Goal: Task Accomplishment & Management: Use online tool/utility

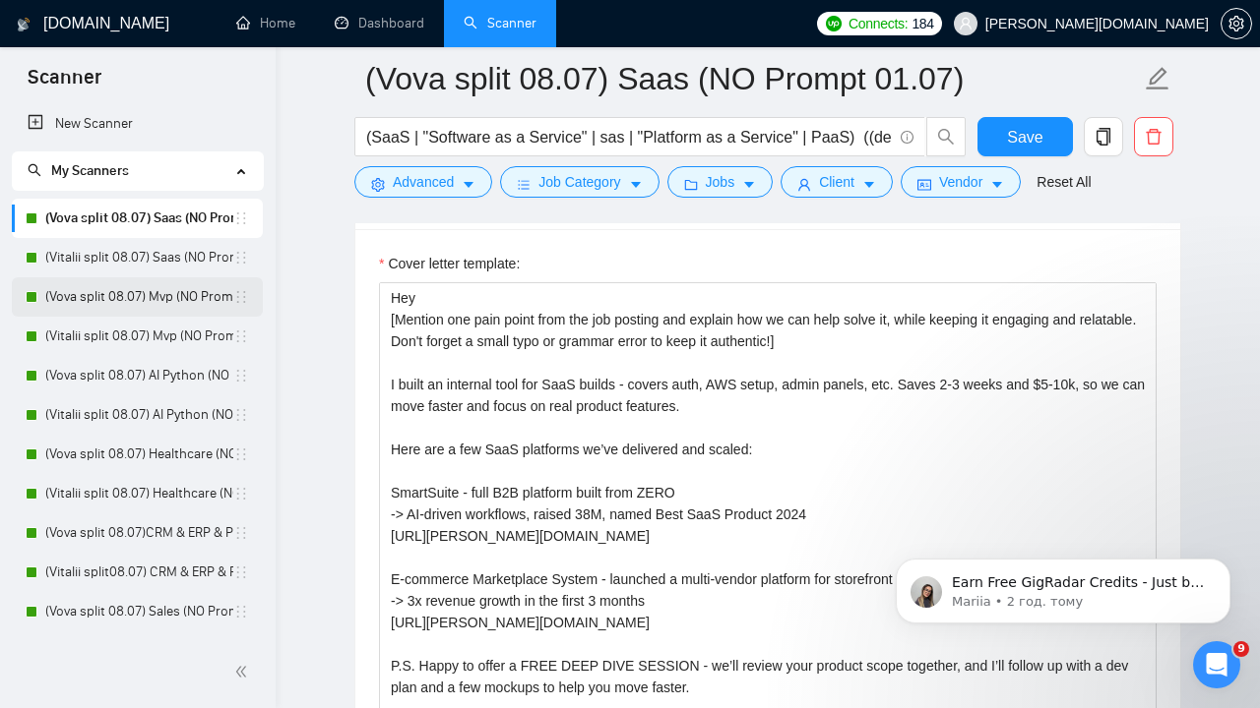
click at [124, 300] on link "(Vova split 08.07) Mvp (NO Prompt 01.07)" at bounding box center [139, 296] width 188 height 39
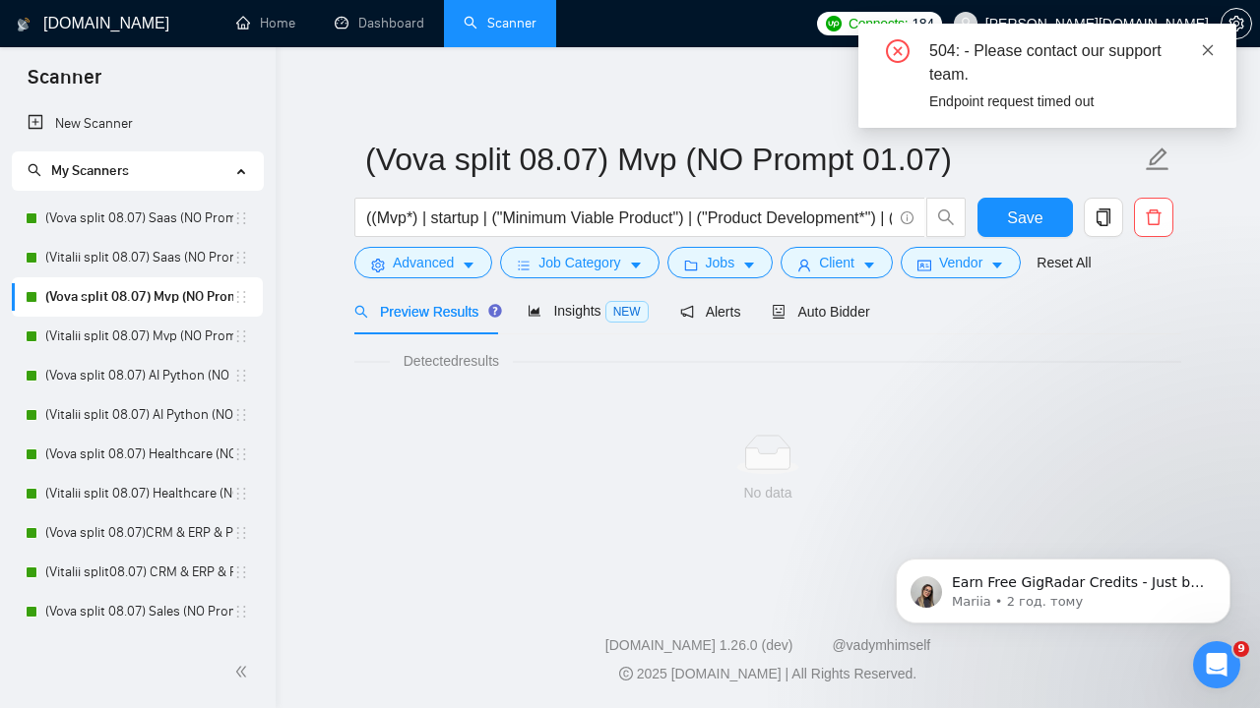
click at [1208, 51] on icon "close" at bounding box center [1207, 49] width 11 height 11
click at [1205, 43] on icon "close" at bounding box center [1207, 50] width 14 height 14
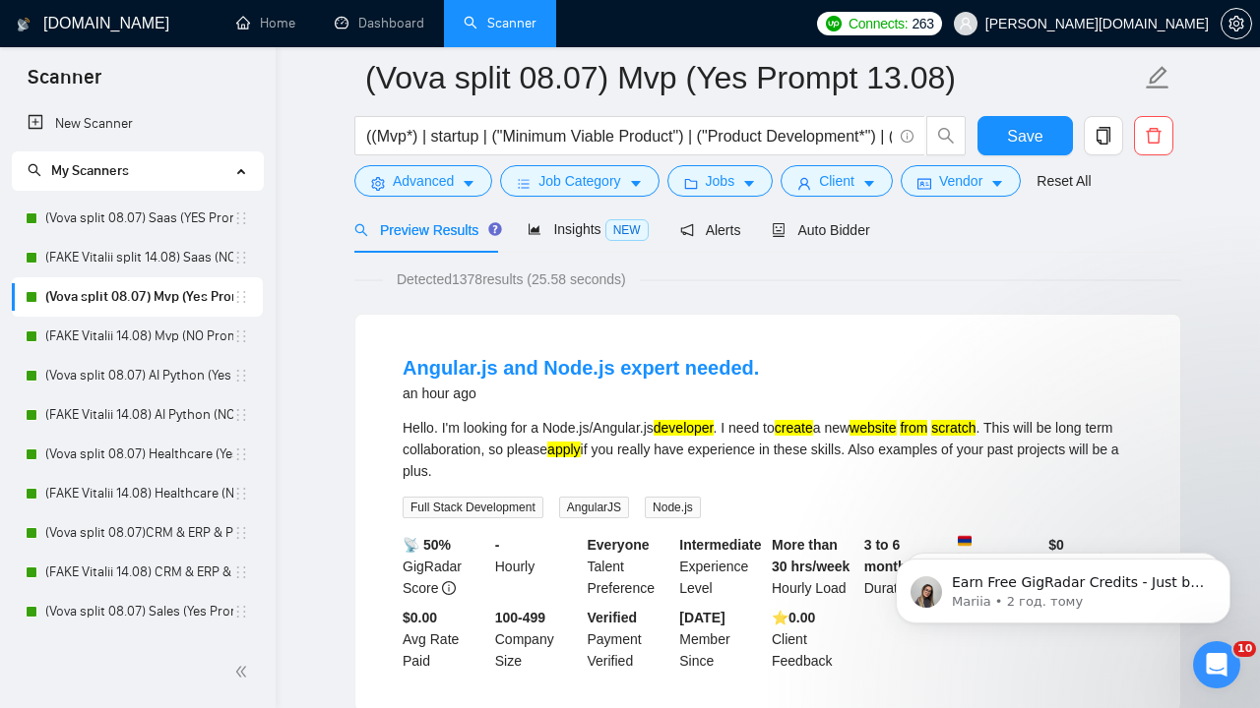
scroll to position [72, 0]
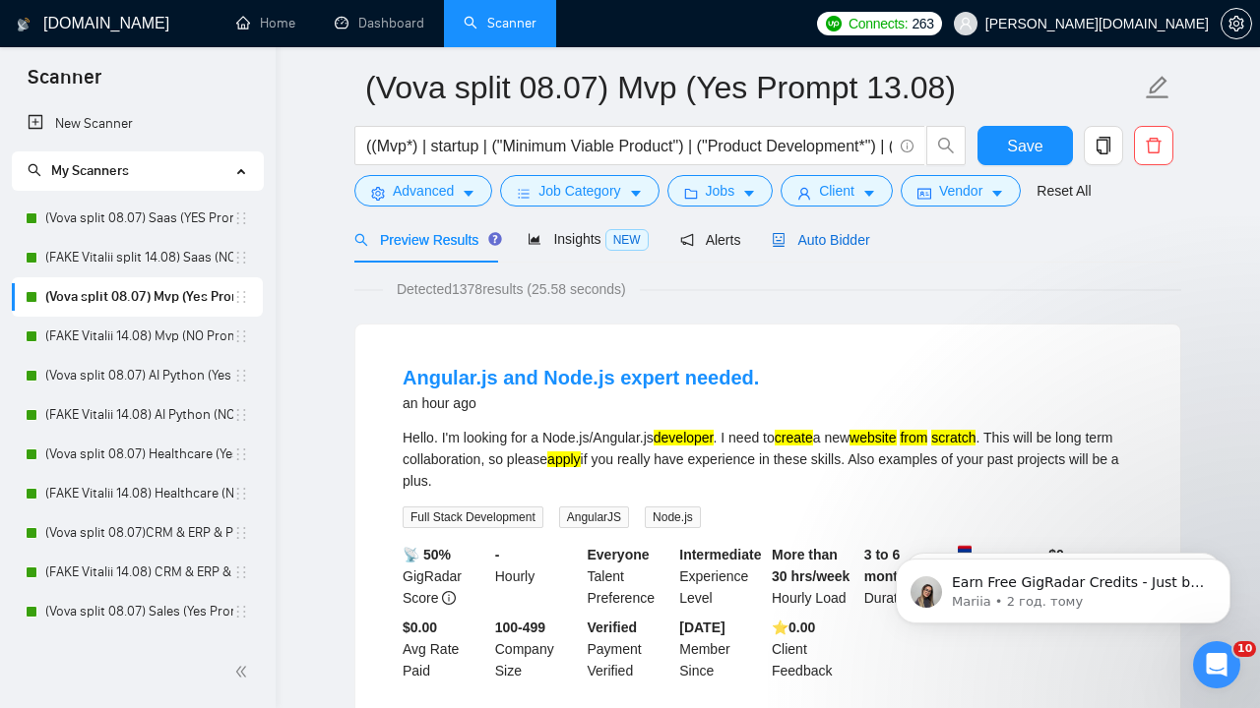
click at [846, 244] on span "Auto Bidder" at bounding box center [819, 240] width 97 height 16
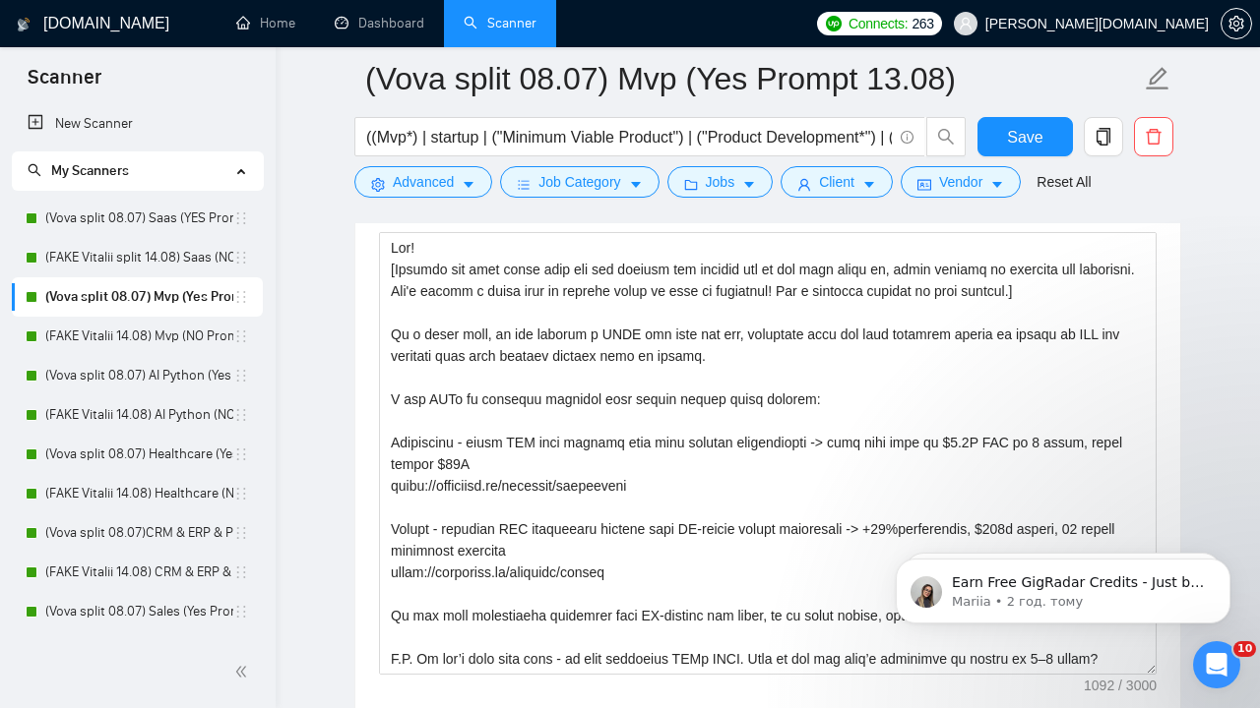
scroll to position [2596, 0]
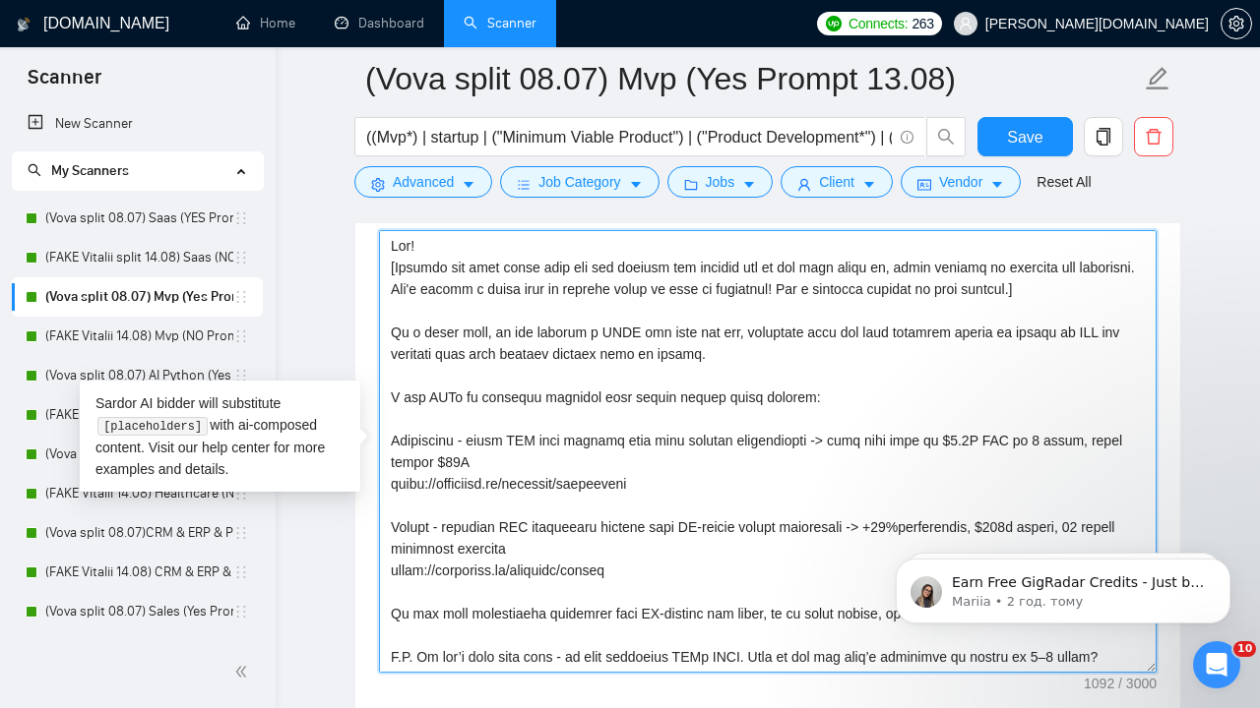
drag, startPoint x: 1113, startPoint y: 289, endPoint x: 372, endPoint y: 266, distance: 741.3
click at [372, 266] on div "Cover letter template:" at bounding box center [767, 448] width 825 height 543
paste textarea "You are a CTO preparing to build a web application. I will provide you with a j…"
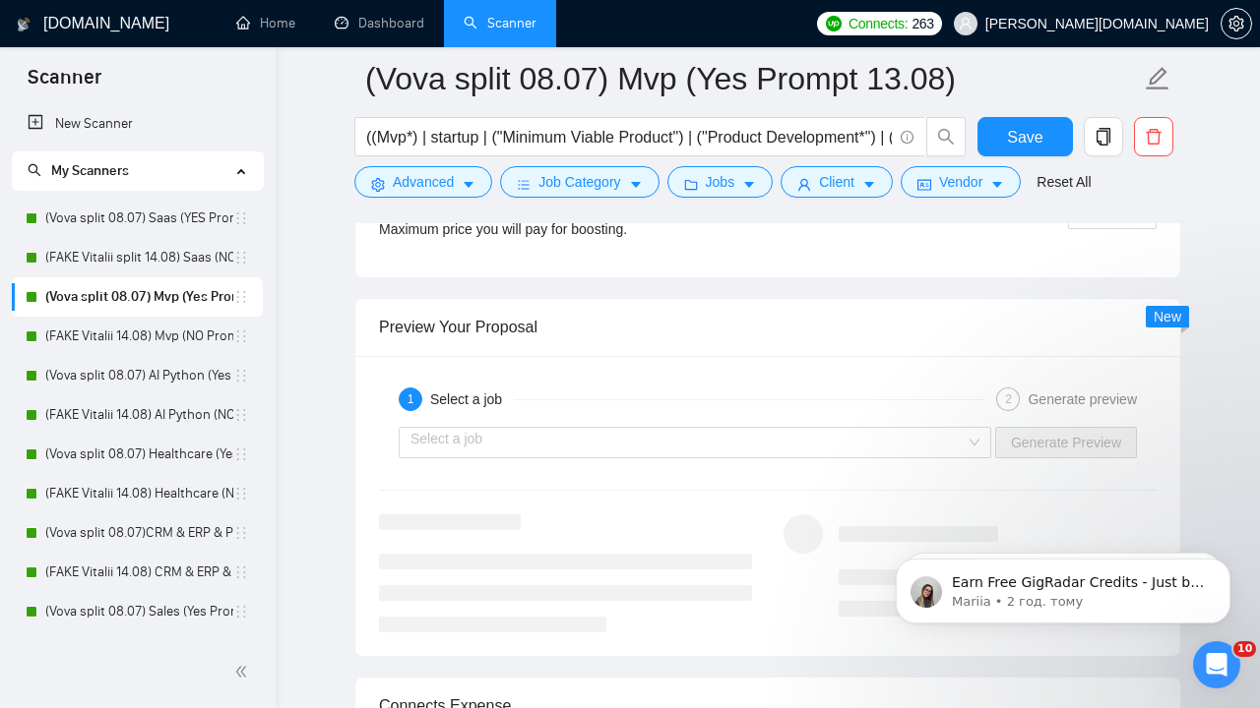
scroll to position [4092, 0]
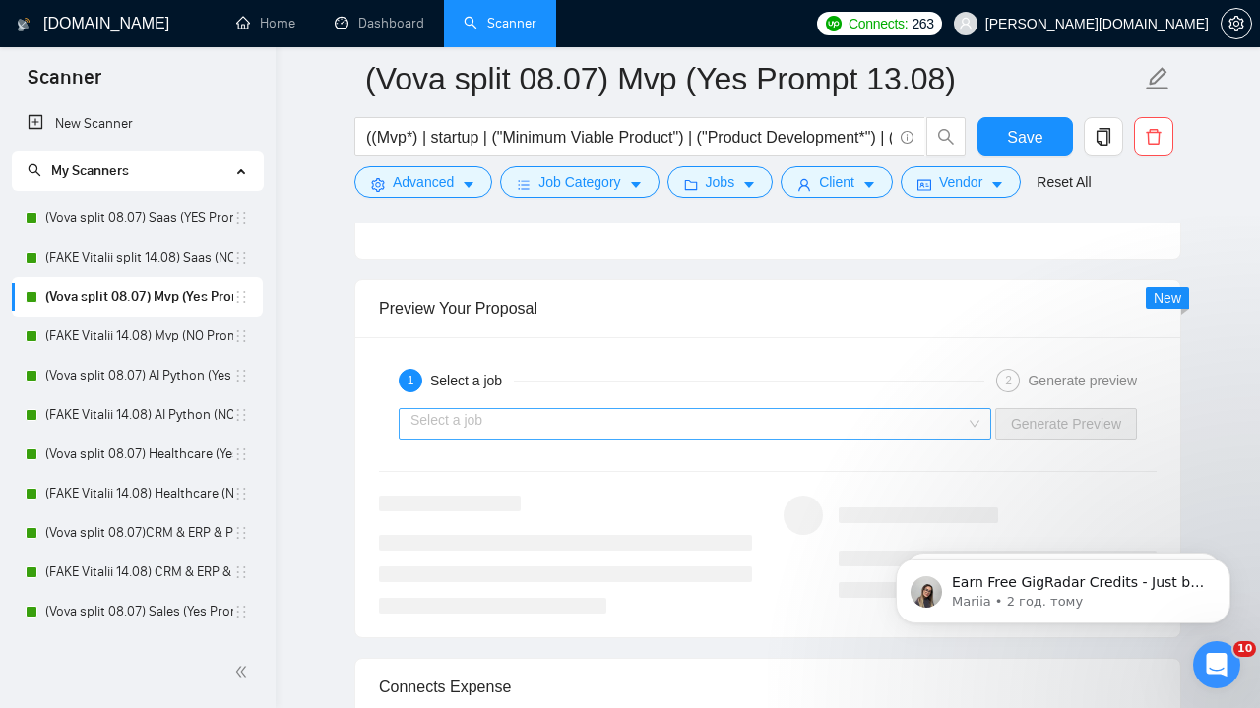
type textarea "Hey! [You are a CTO preparing to build a web application. I will provide you wi…"
click at [611, 419] on input "search" at bounding box center [687, 424] width 555 height 30
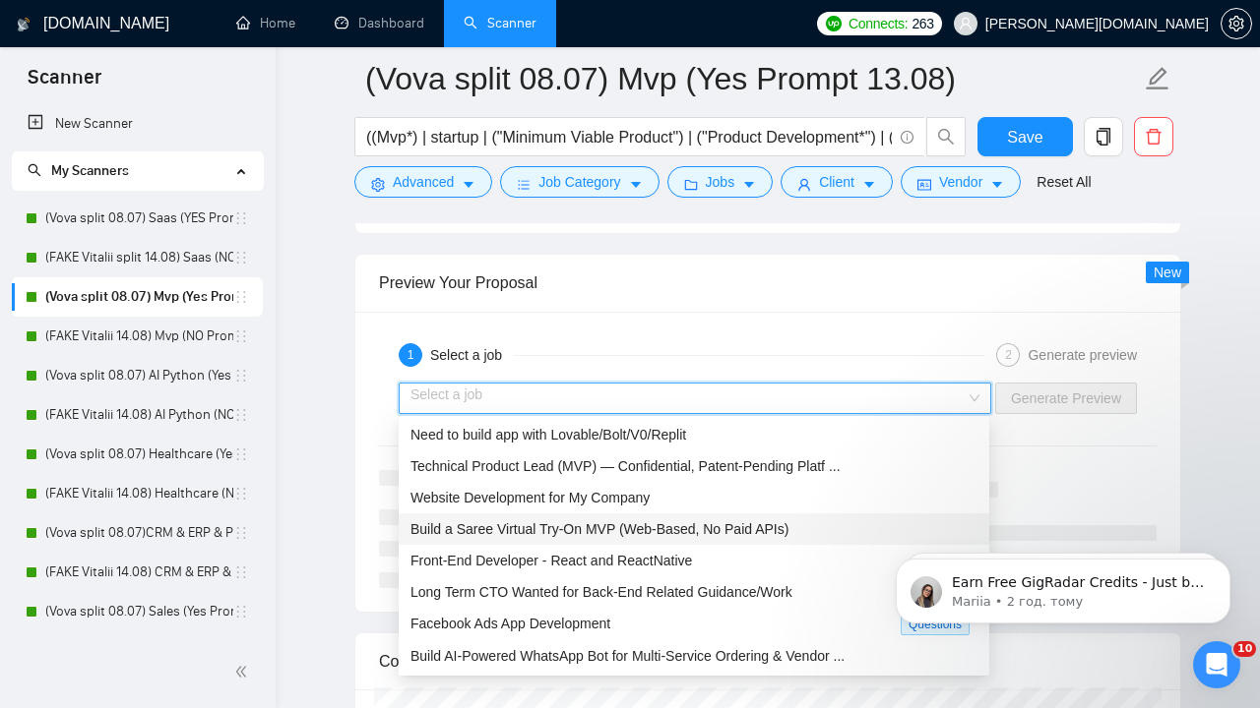
scroll to position [4120, 0]
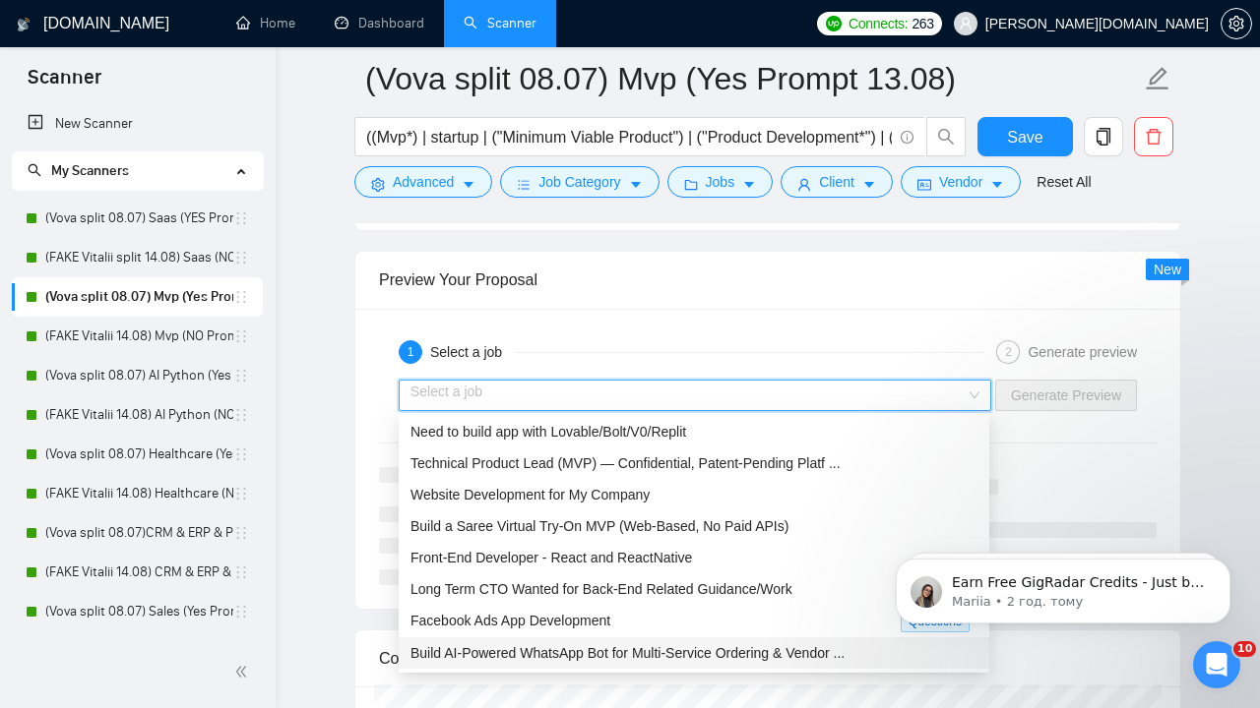
click at [539, 648] on span "Build AI-Powered WhatsApp Bot for Multi-Service Ordering & Vendor ..." at bounding box center [627, 654] width 434 height 16
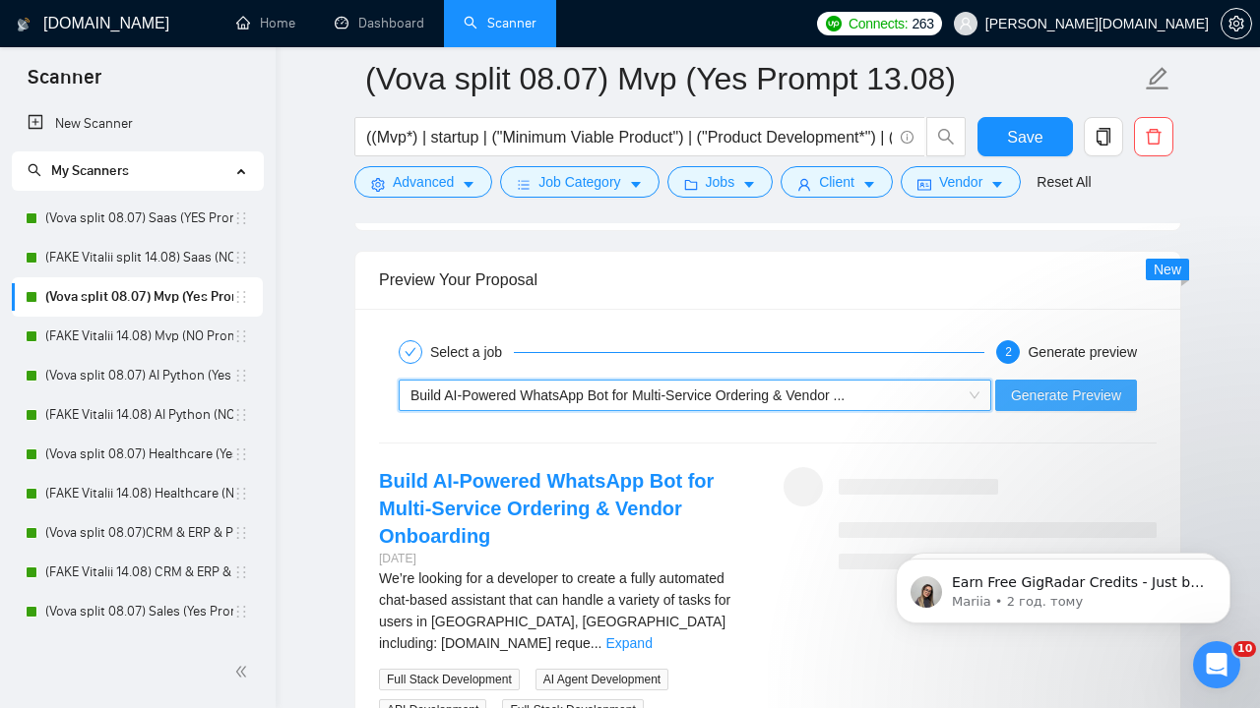
click at [1051, 390] on span "Generate Preview" at bounding box center [1066, 396] width 110 height 22
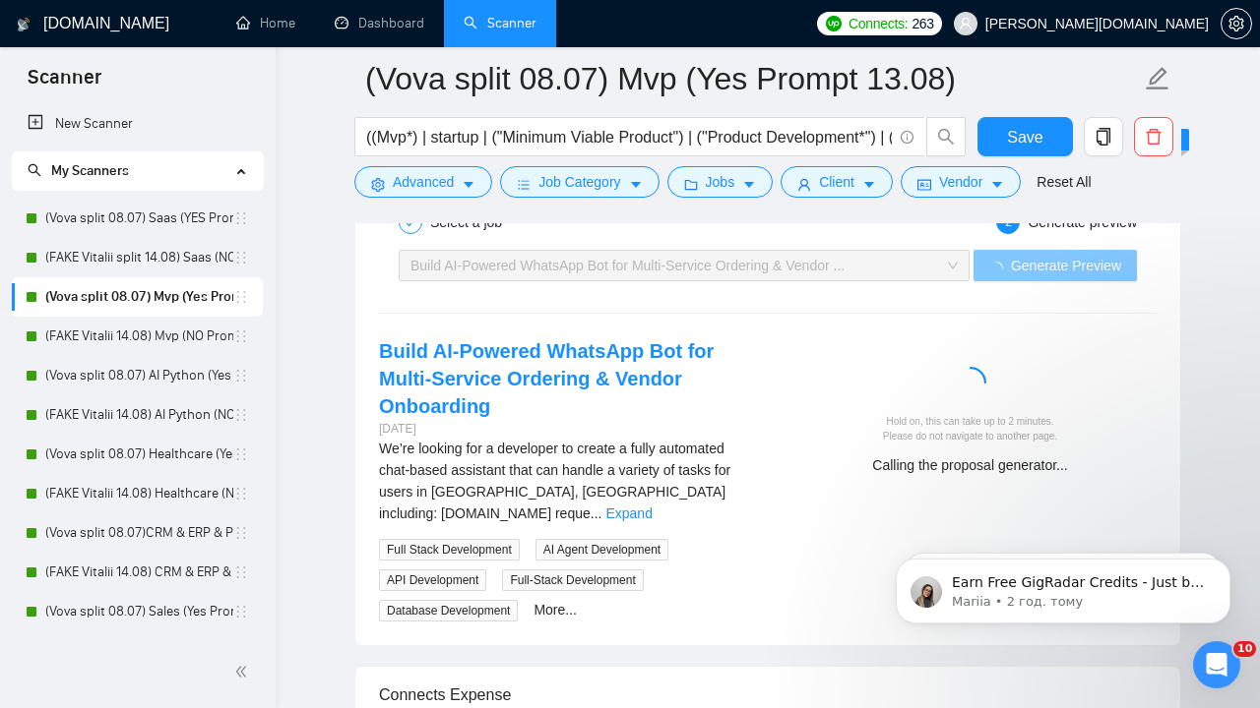
scroll to position [4259, 0]
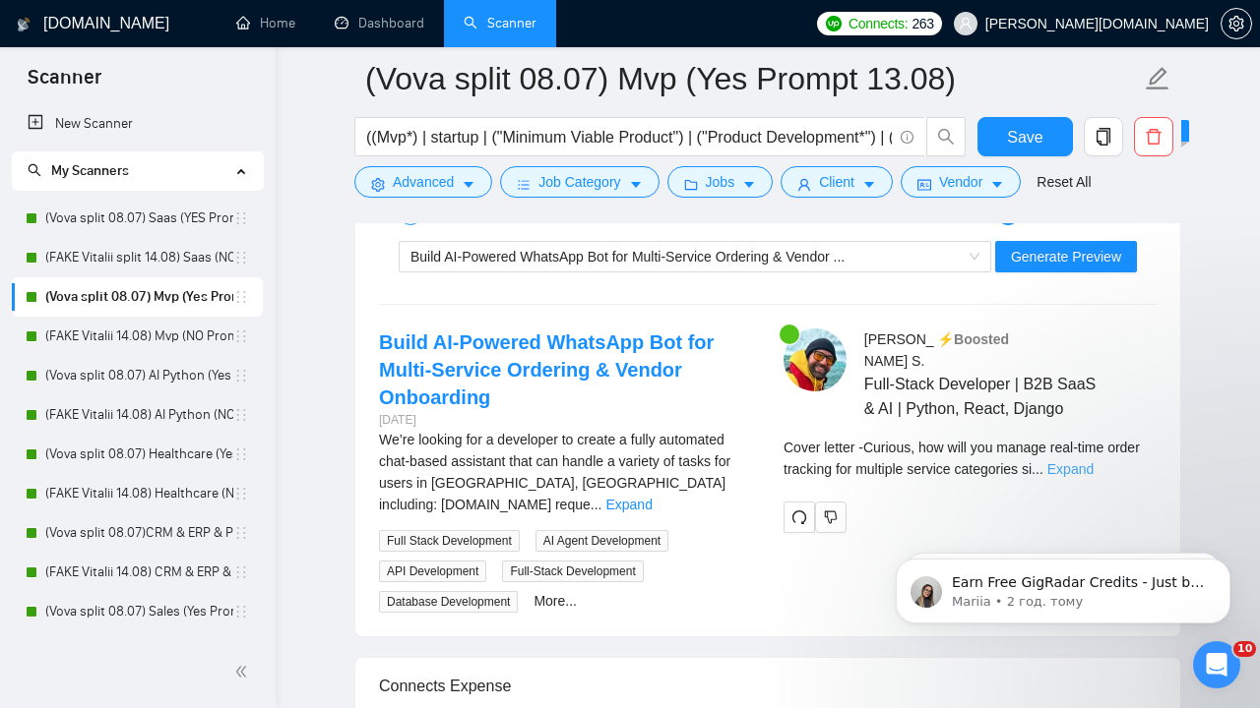
click at [1093, 477] on link "Expand" at bounding box center [1070, 470] width 46 height 16
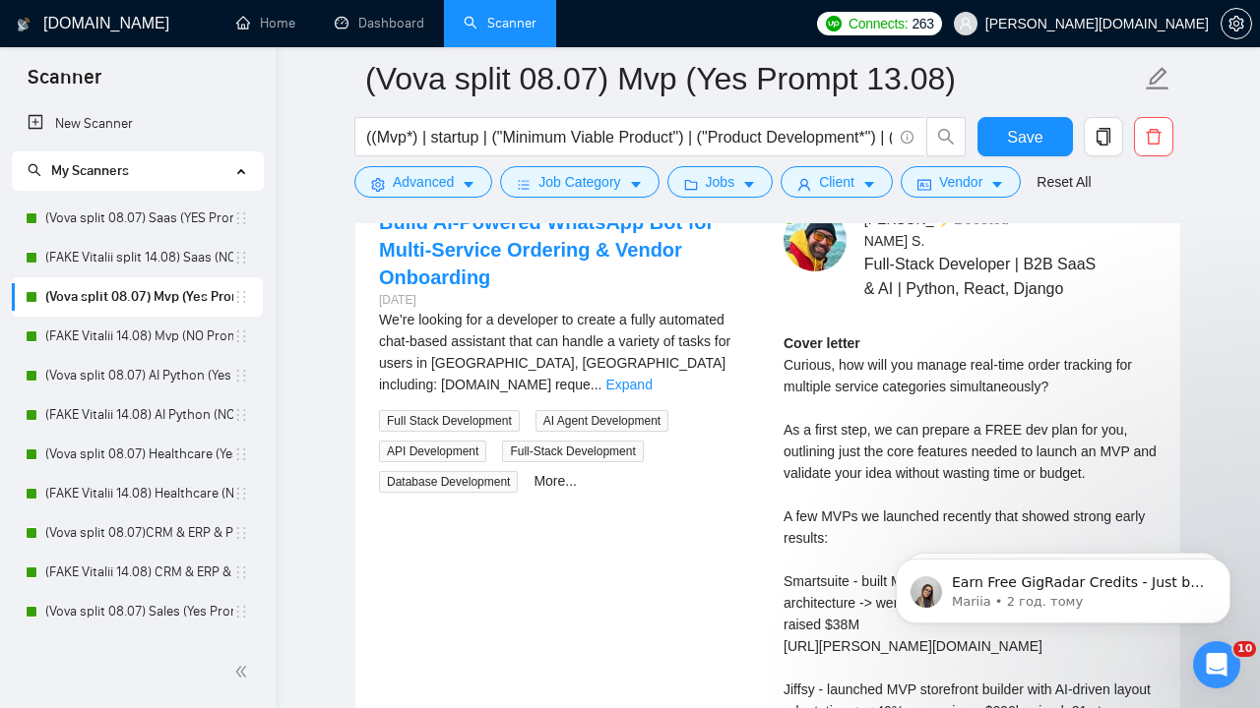
scroll to position [4382, 0]
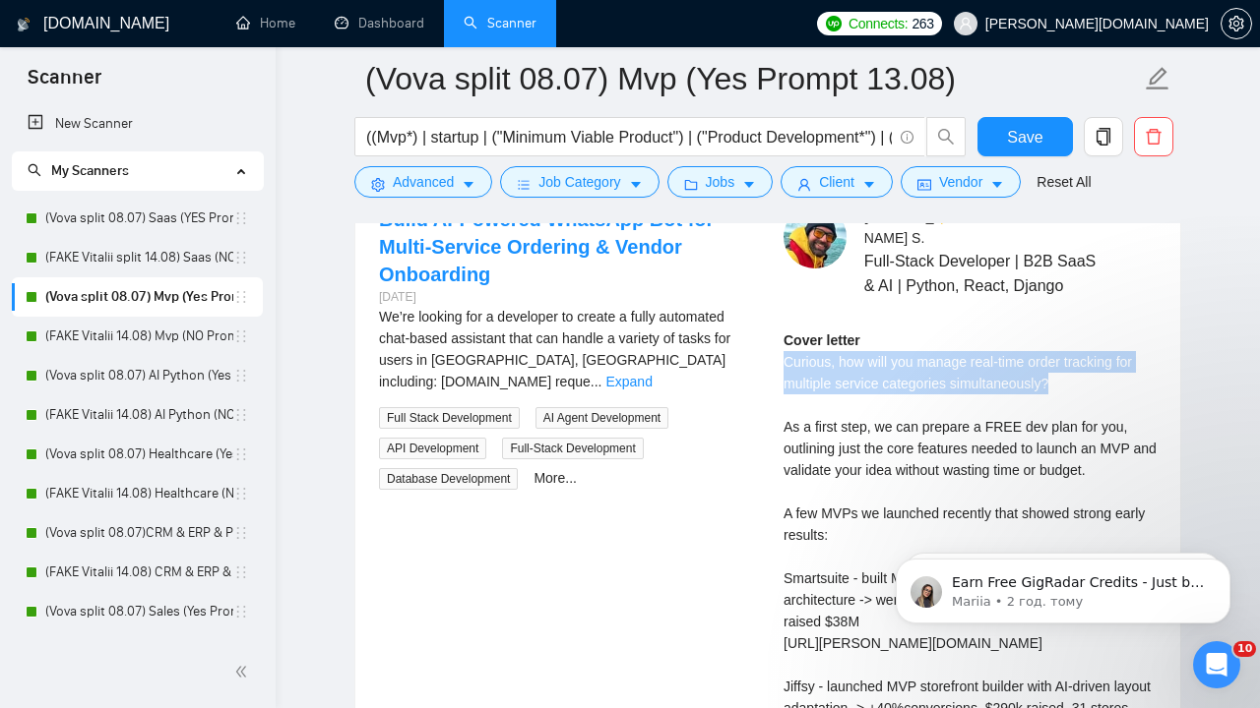
drag, startPoint x: 1067, startPoint y: 407, endPoint x: 770, endPoint y: 381, distance: 298.4
click at [770, 381] on div "Volodymyr S . ⚡️Boosted Full-Stack Developer | B2B SaaS & AI | Python, React, D…" at bounding box center [970, 619] width 404 height 827
copy div "Curious, how will you manage real-time order tracking for multiple service cate…"
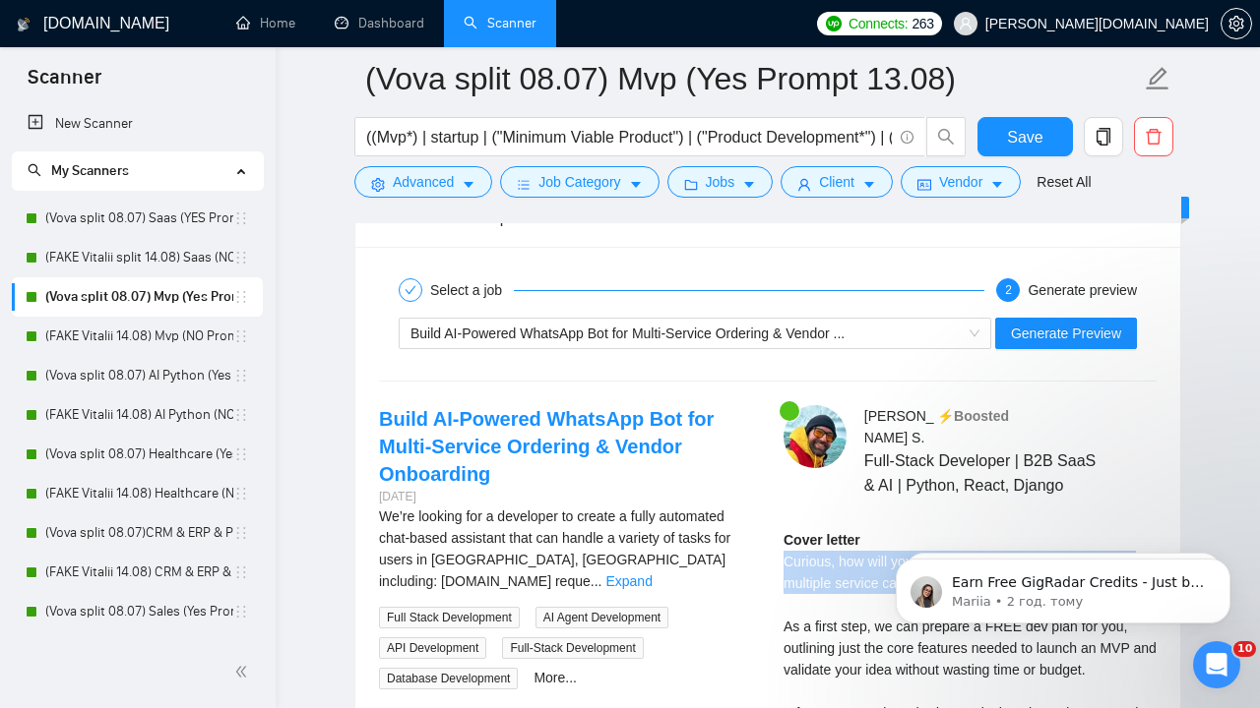
scroll to position [4081, 0]
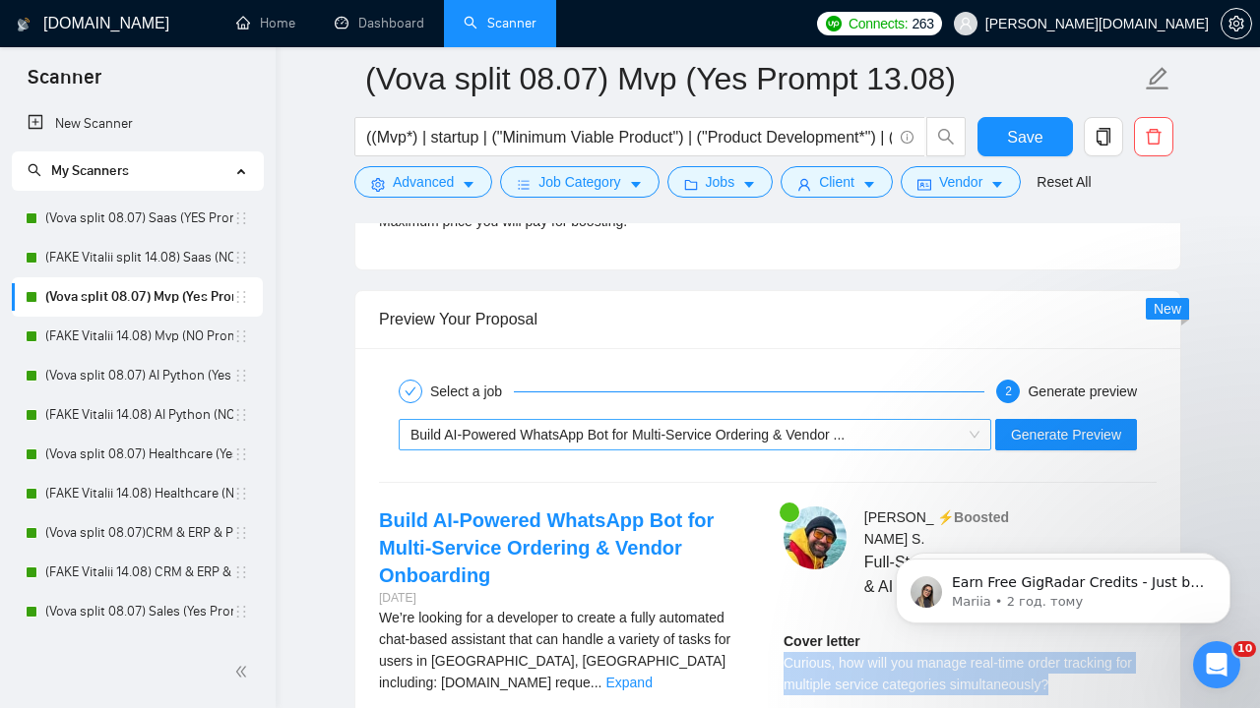
click at [969, 429] on span "Build AI-Powered WhatsApp Bot for Multi-Service Ordering & Vendor ..." at bounding box center [694, 435] width 569 height 30
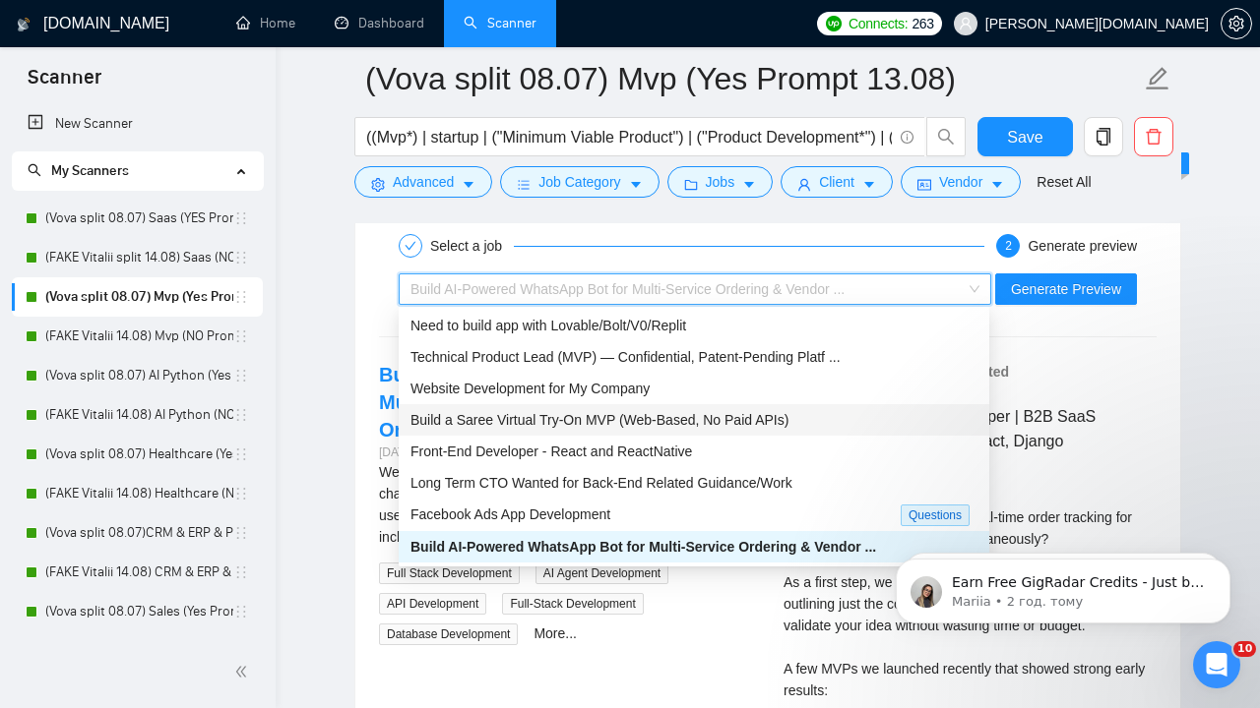
scroll to position [4227, 0]
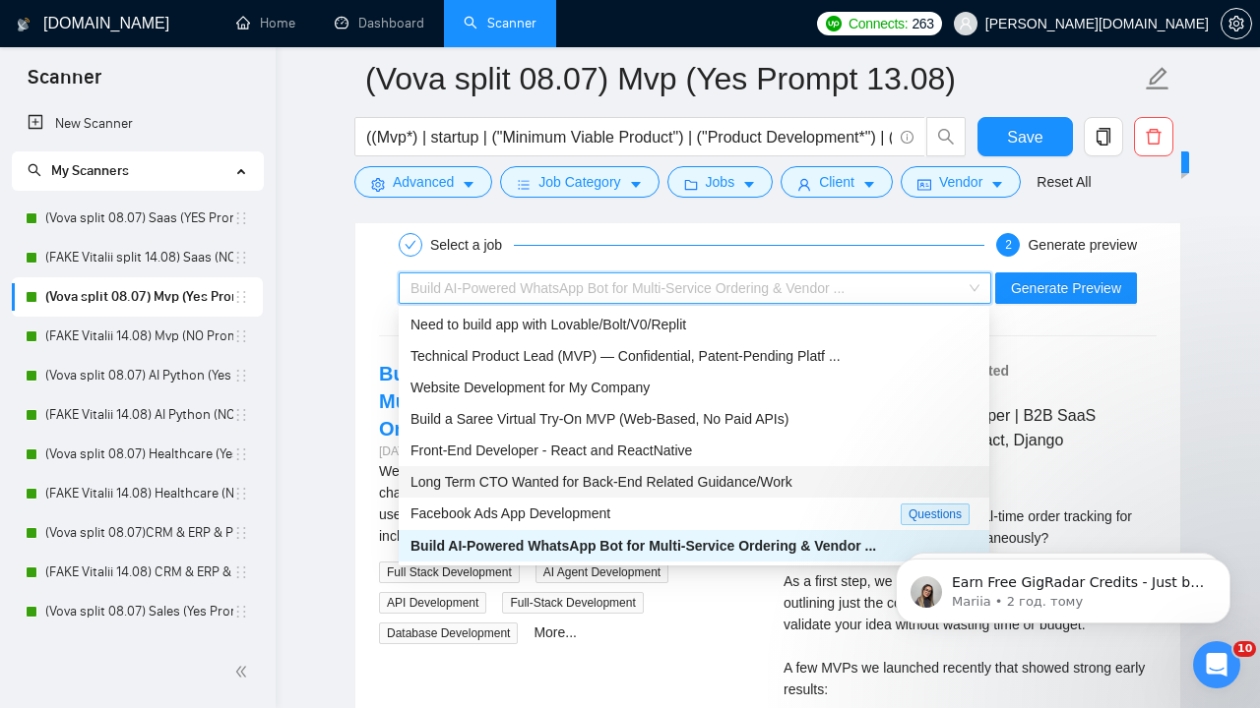
click at [715, 481] on span "Long Term CTO Wanted for Back-End Related Guidance/Work" at bounding box center [601, 482] width 382 height 16
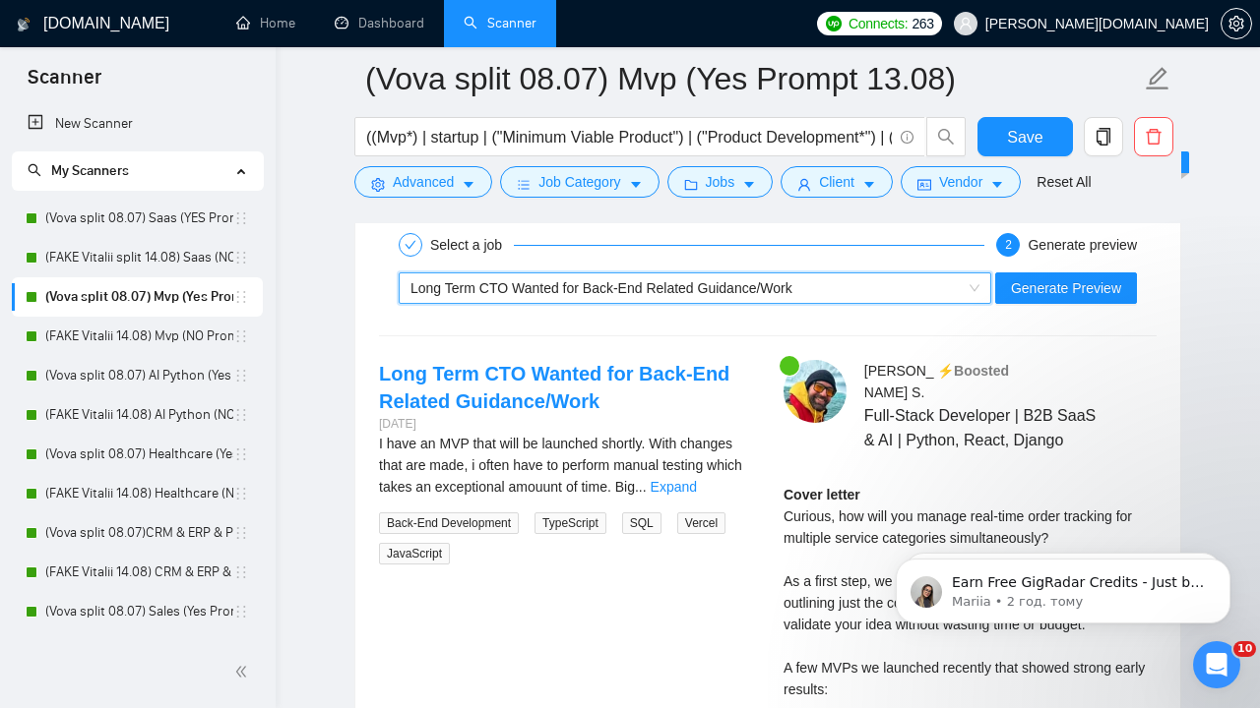
click at [697, 481] on link "Expand" at bounding box center [673, 487] width 46 height 16
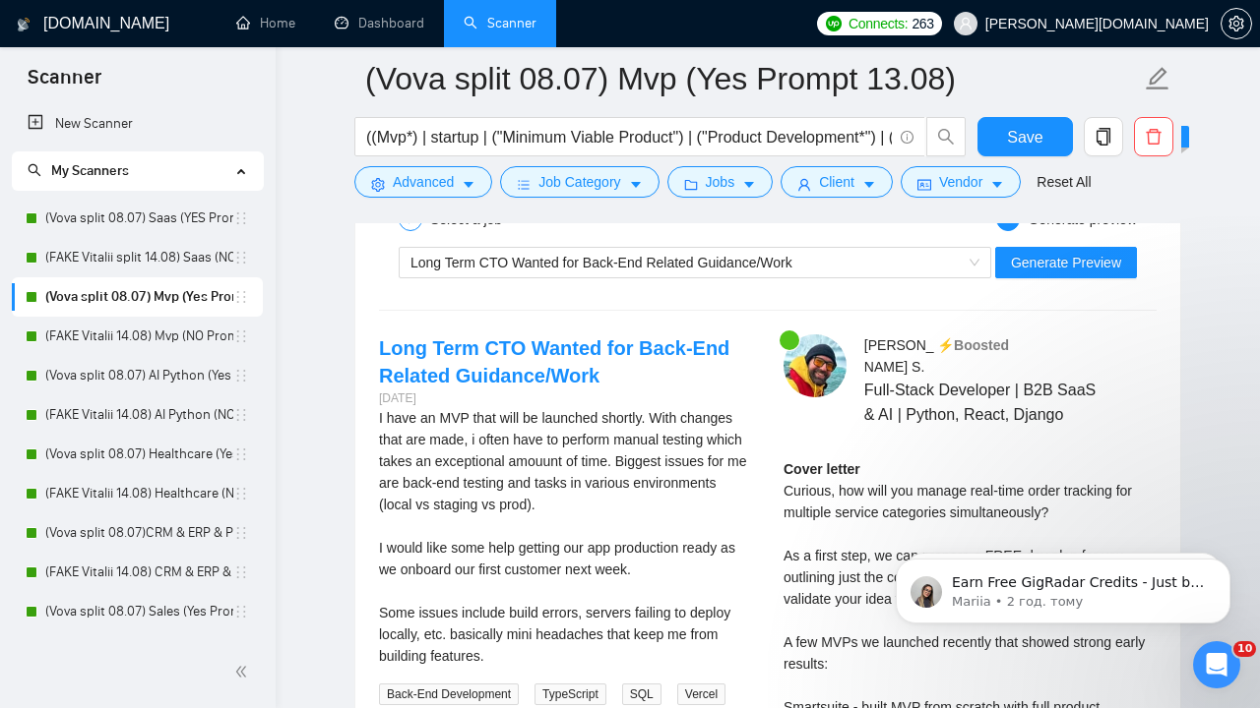
scroll to position [4179, 0]
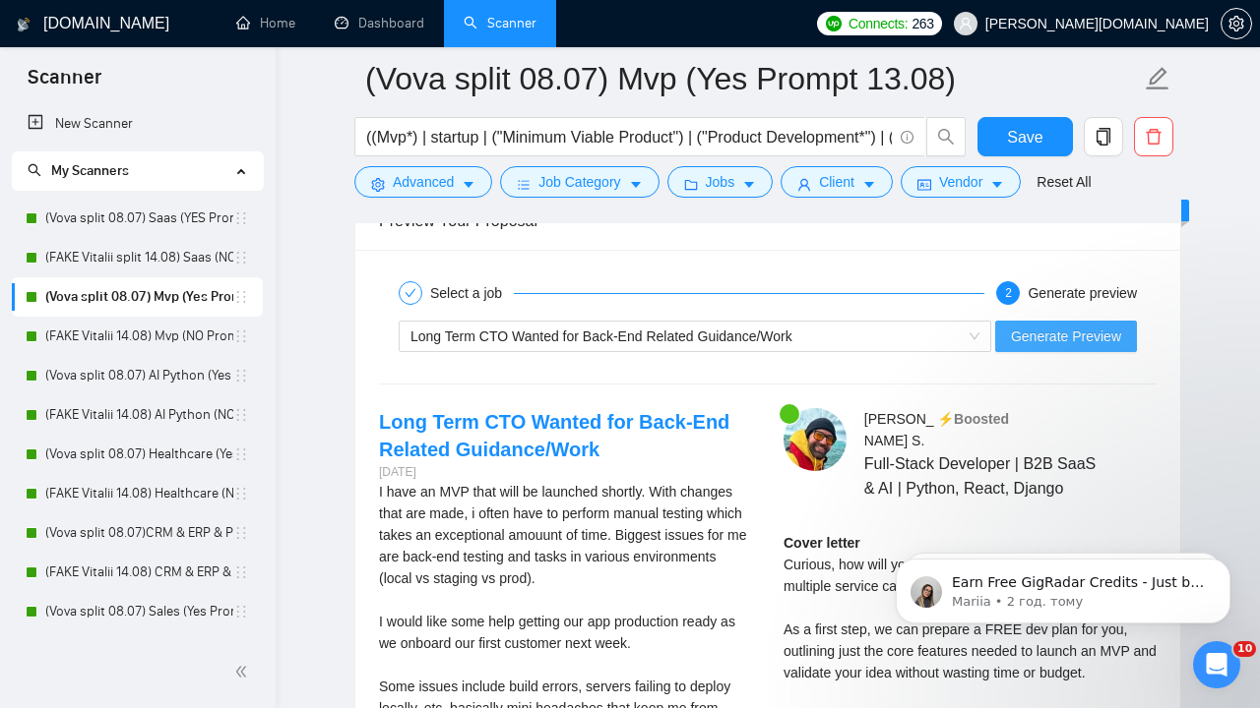
click at [1028, 334] on span "Generate Preview" at bounding box center [1066, 337] width 110 height 22
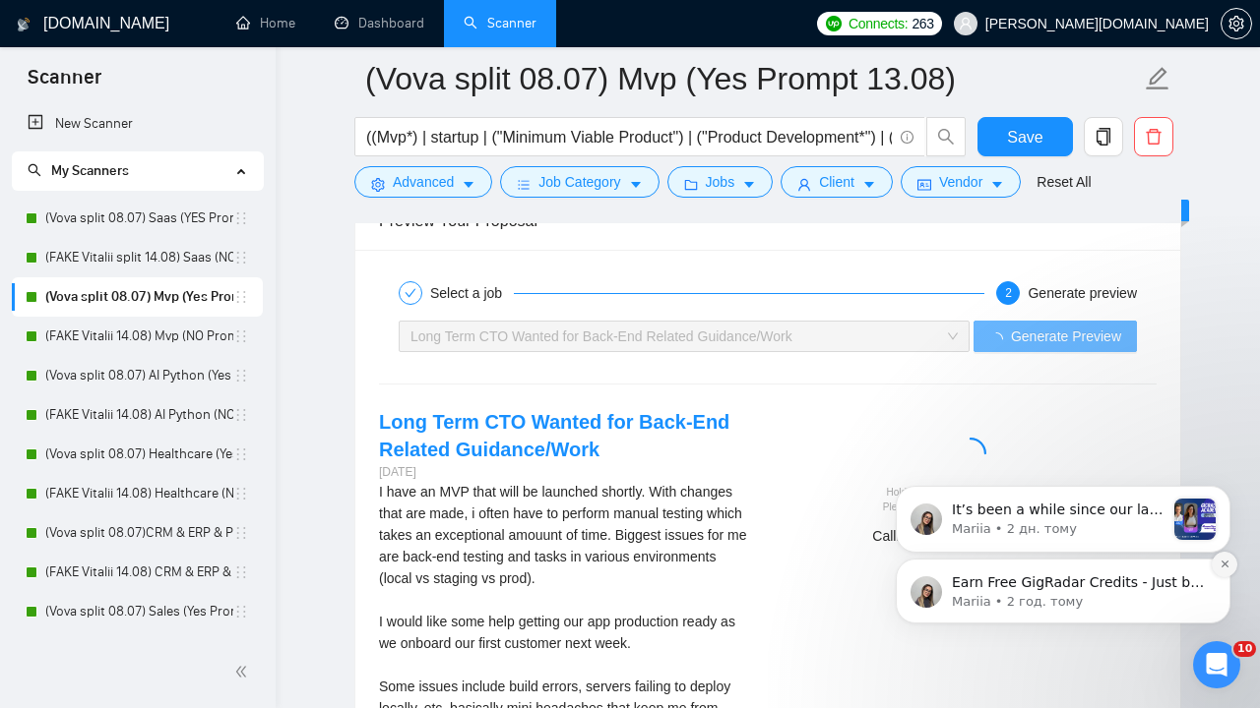
click at [1224, 572] on button "Dismiss notification" at bounding box center [1224, 565] width 26 height 26
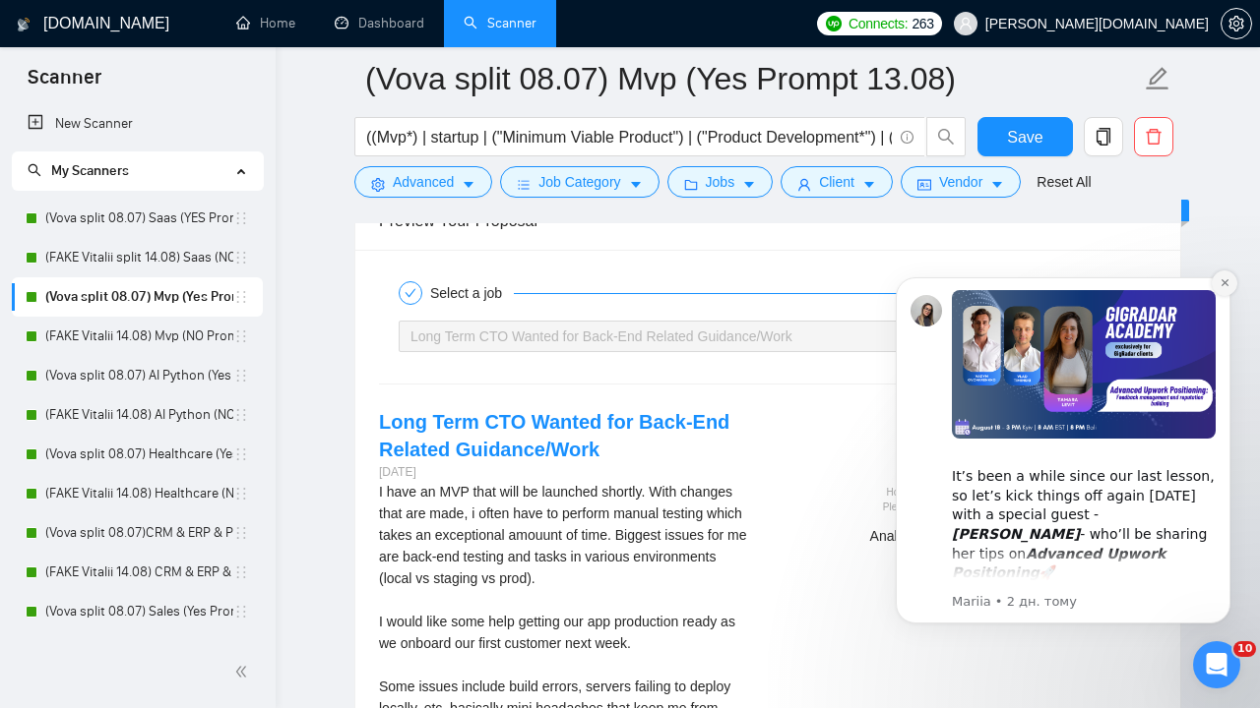
click at [1226, 286] on icon "Dismiss notification" at bounding box center [1224, 282] width 11 height 11
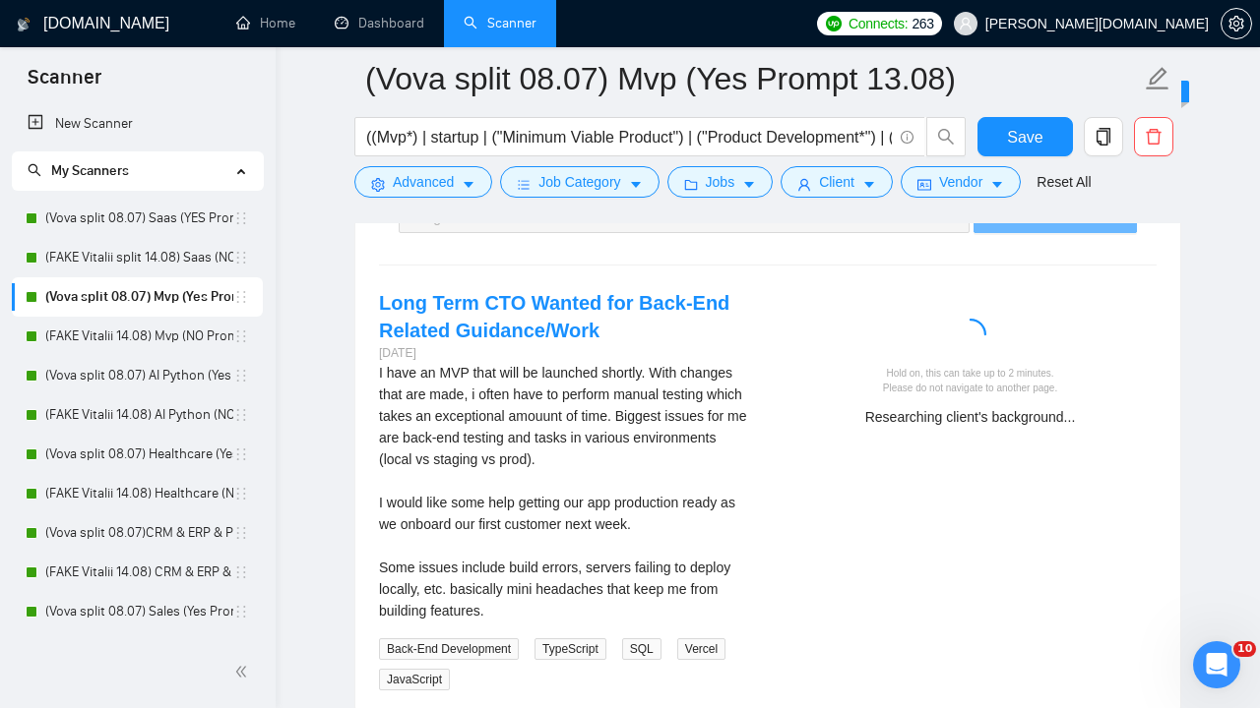
scroll to position [4297, 0]
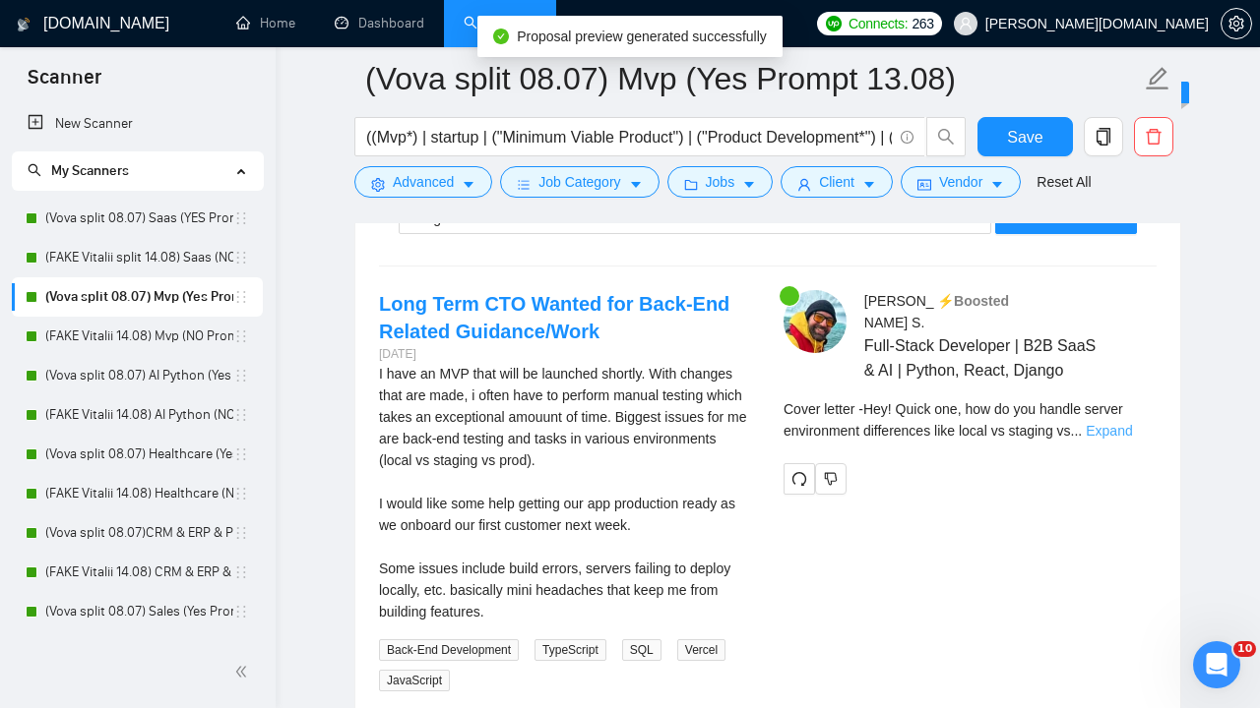
click at [1131, 439] on link "Expand" at bounding box center [1108, 431] width 46 height 16
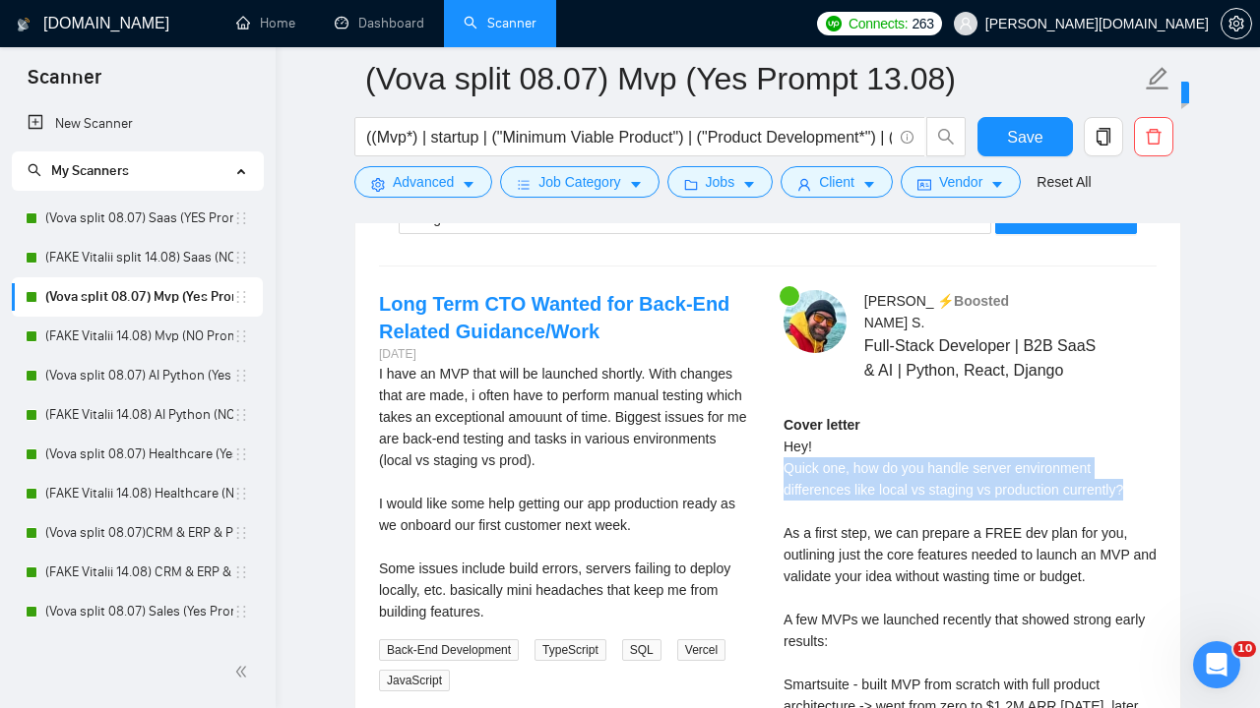
drag, startPoint x: 1145, startPoint y: 515, endPoint x: 770, endPoint y: 481, distance: 377.4
click at [770, 481] on div "Volodymyr S . ⚡️Boosted Full-Stack Developer | B2B SaaS & AI | Python, React, D…" at bounding box center [970, 714] width 404 height 848
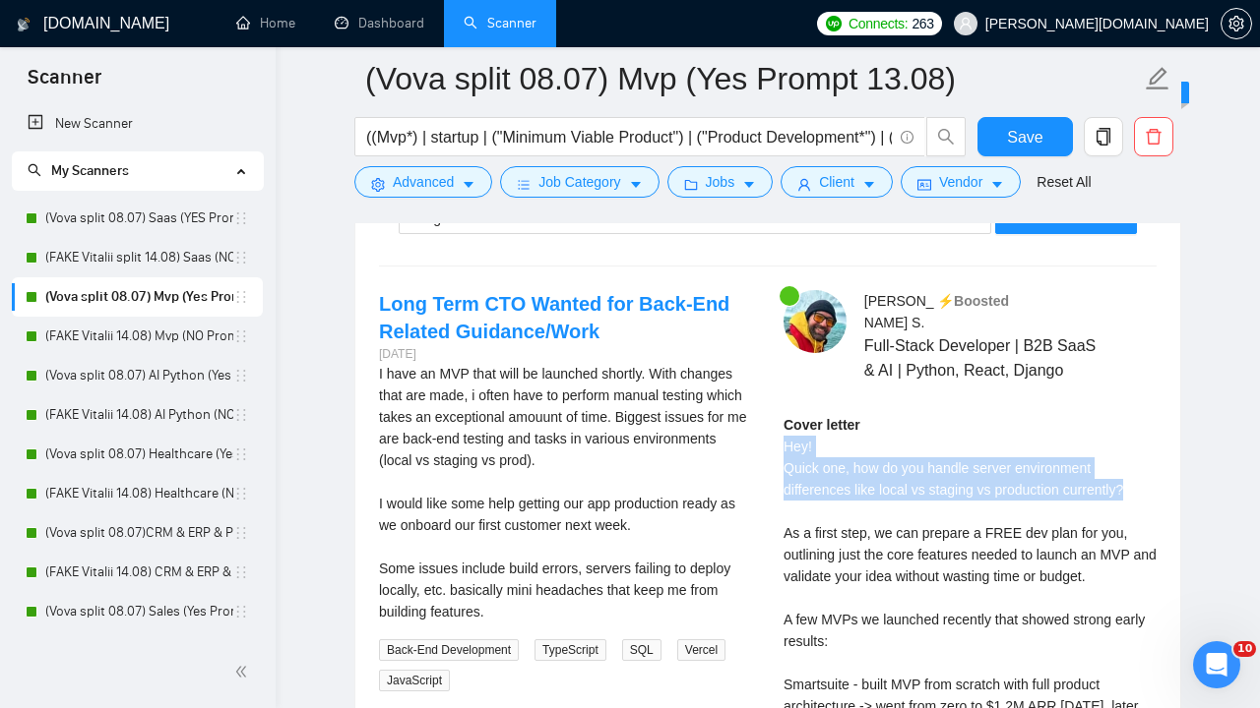
drag, startPoint x: 786, startPoint y: 472, endPoint x: 1146, endPoint y: 508, distance: 361.9
copy div "Hey! Quick one, how do you handle server environment differences like local vs …"
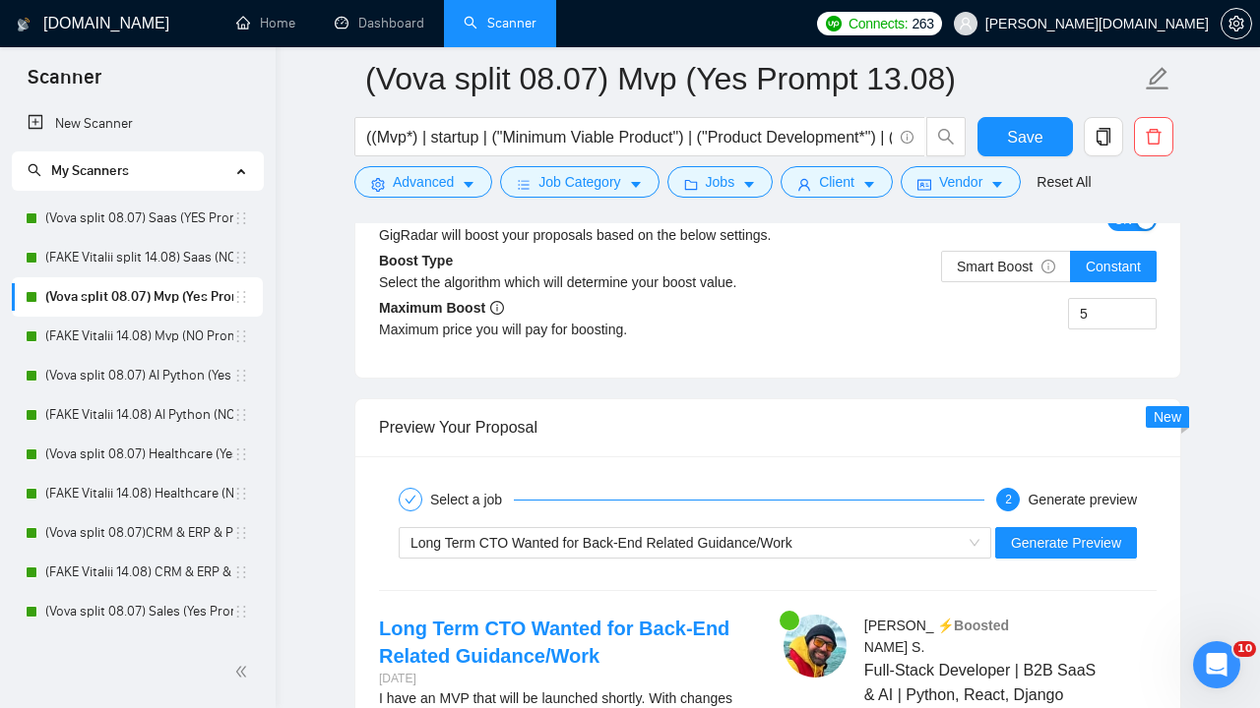
scroll to position [3968, 0]
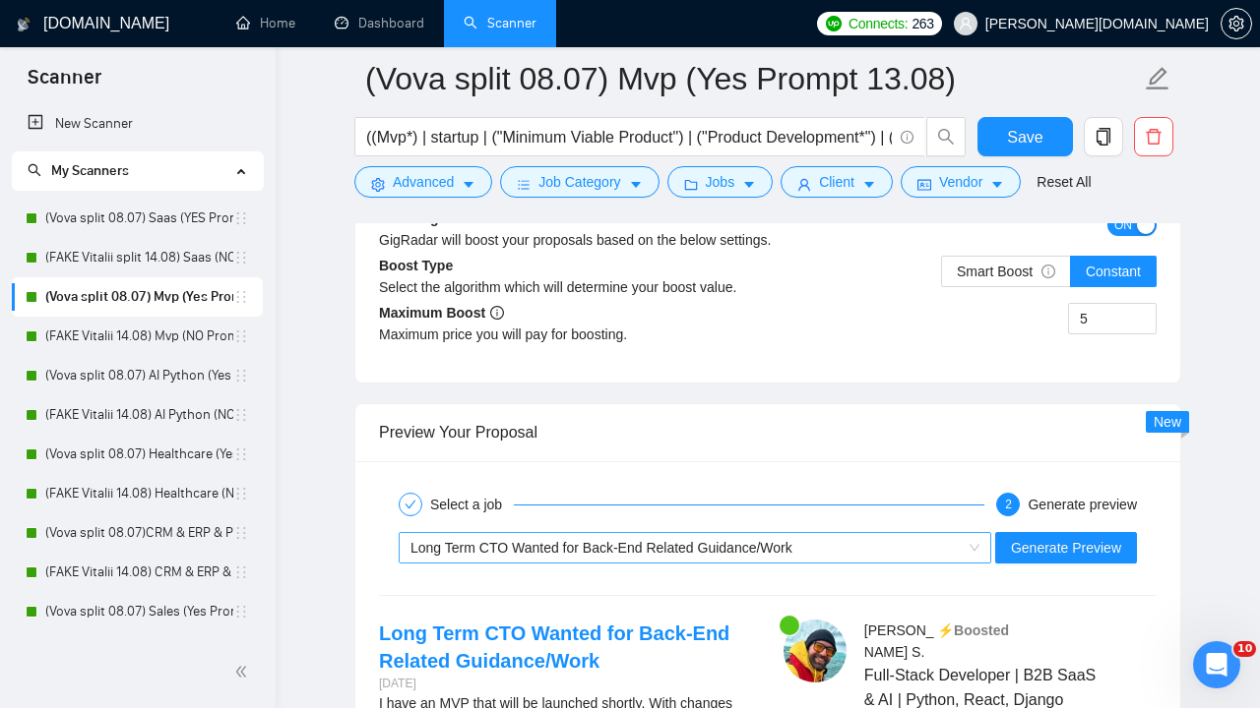
click at [595, 545] on span "Long Term CTO Wanted for Back-End Related Guidance/Work" at bounding box center [601, 548] width 382 height 16
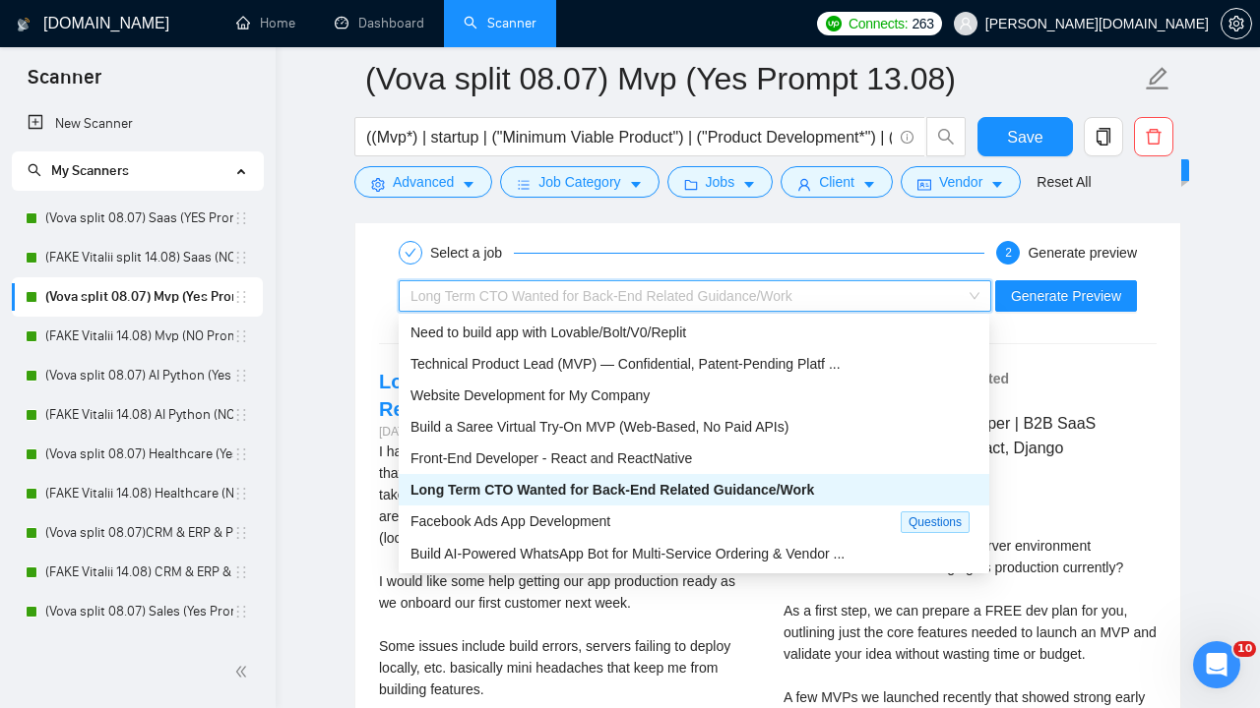
scroll to position [4222, 0]
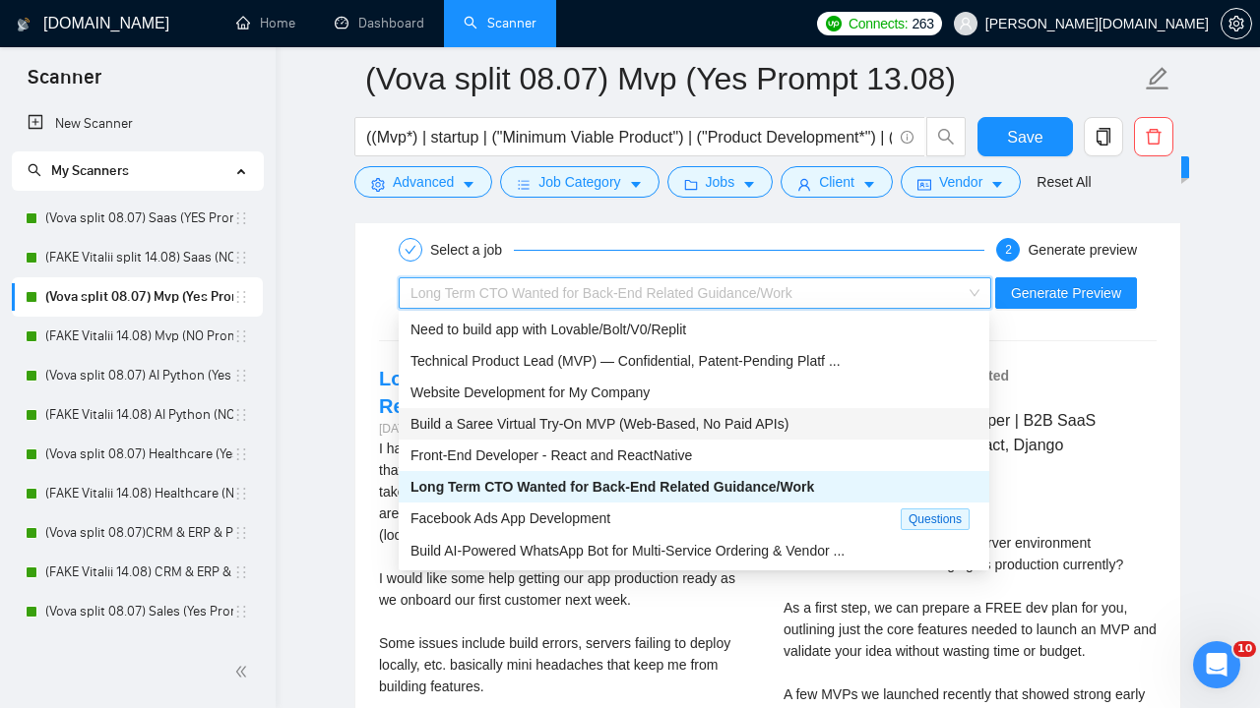
click at [608, 417] on span "Build a Saree Virtual Try-On MVP (Web-Based, No Paid APIs)" at bounding box center [599, 424] width 378 height 16
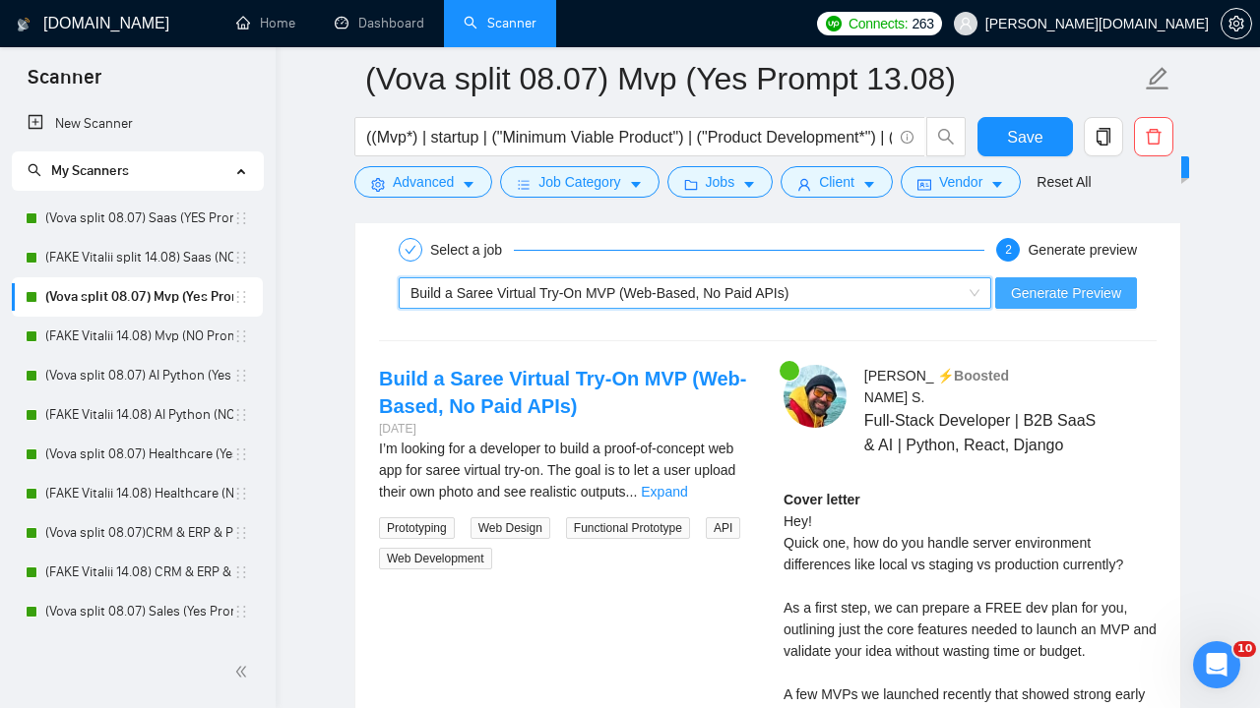
click at [1039, 289] on span "Generate Preview" at bounding box center [1066, 293] width 110 height 22
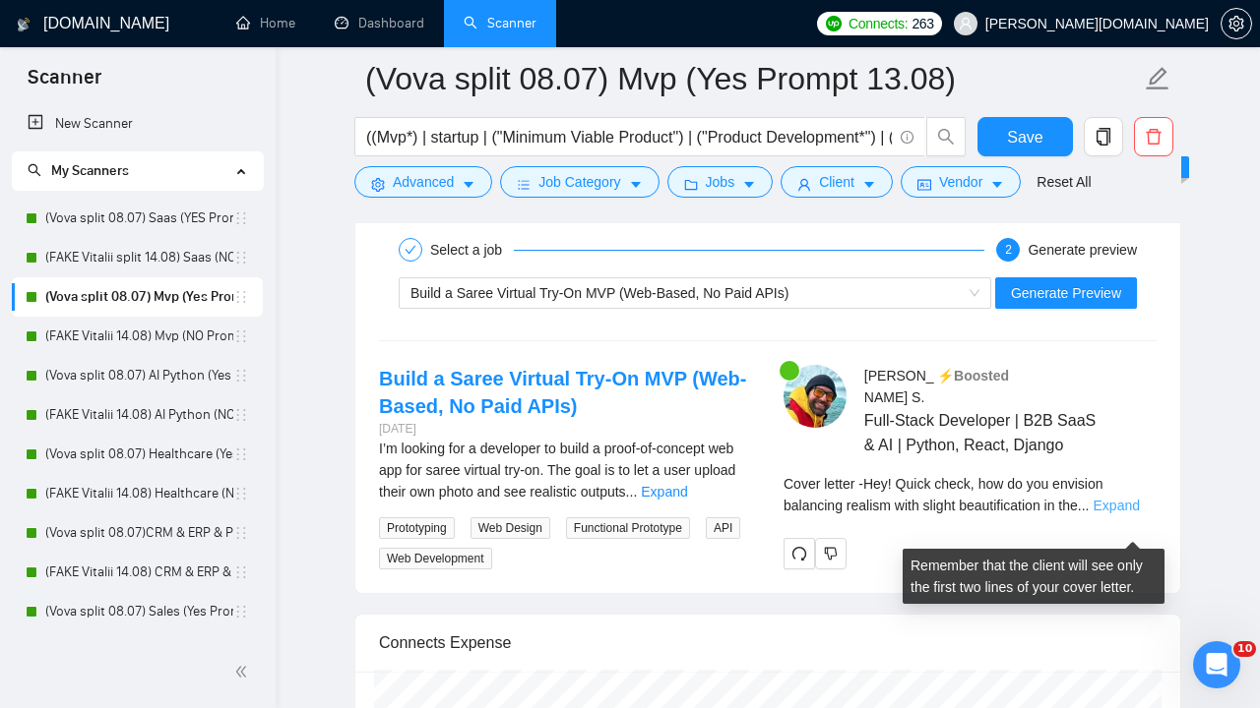
click at [1134, 514] on link "Expand" at bounding box center [1116, 506] width 46 height 16
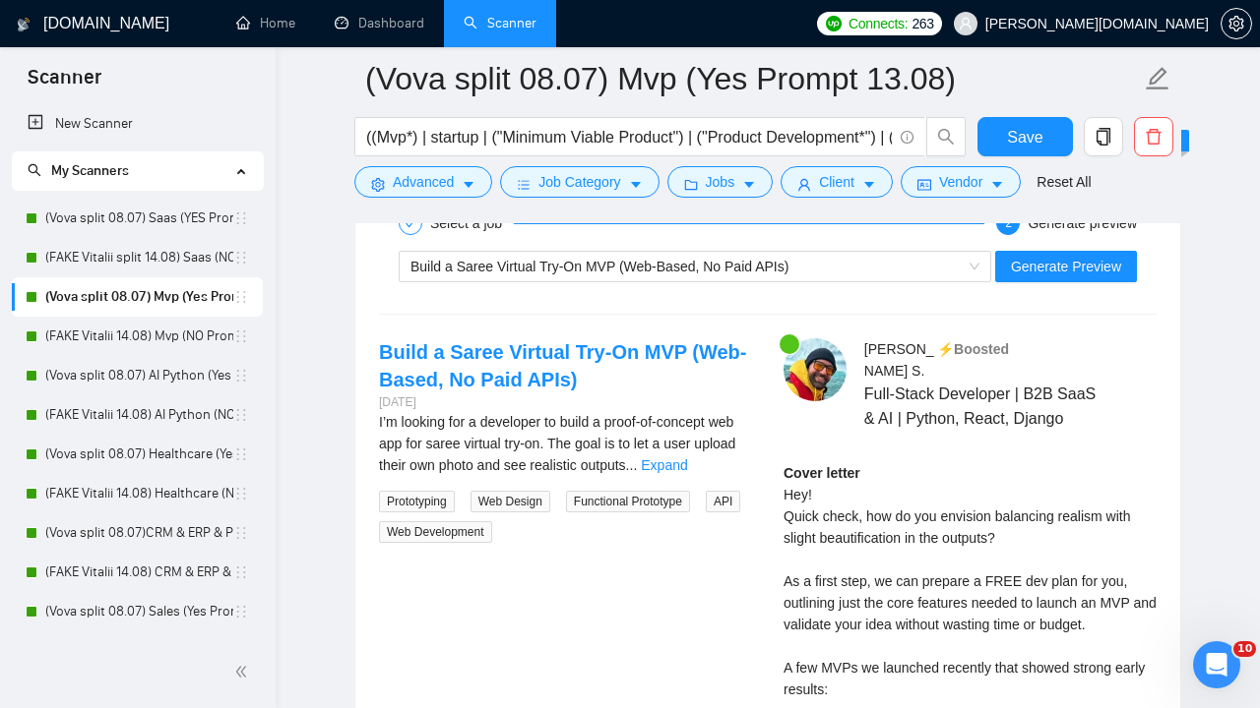
scroll to position [4274, 0]
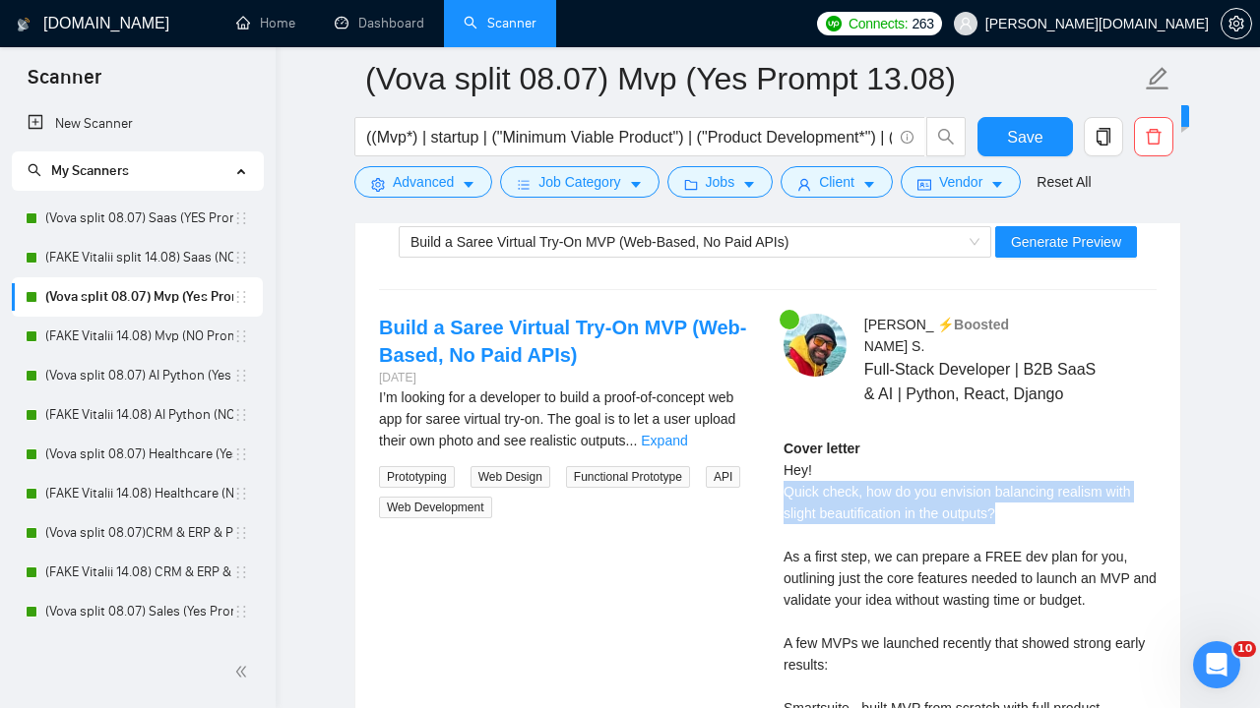
drag, startPoint x: 1013, startPoint y: 543, endPoint x: 771, endPoint y: 504, distance: 244.3
copy div "Quick check, how do you envision balancing realism with slight beautification i…"
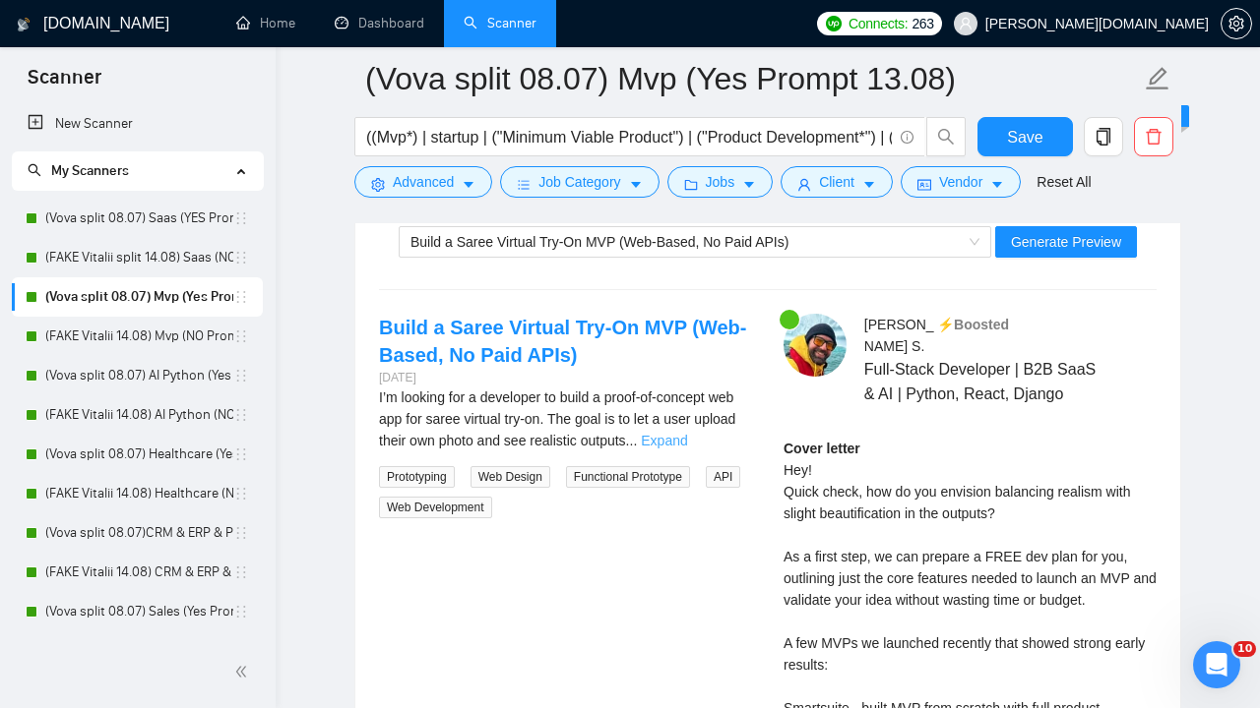
click at [687, 439] on link "Expand" at bounding box center [664, 441] width 46 height 16
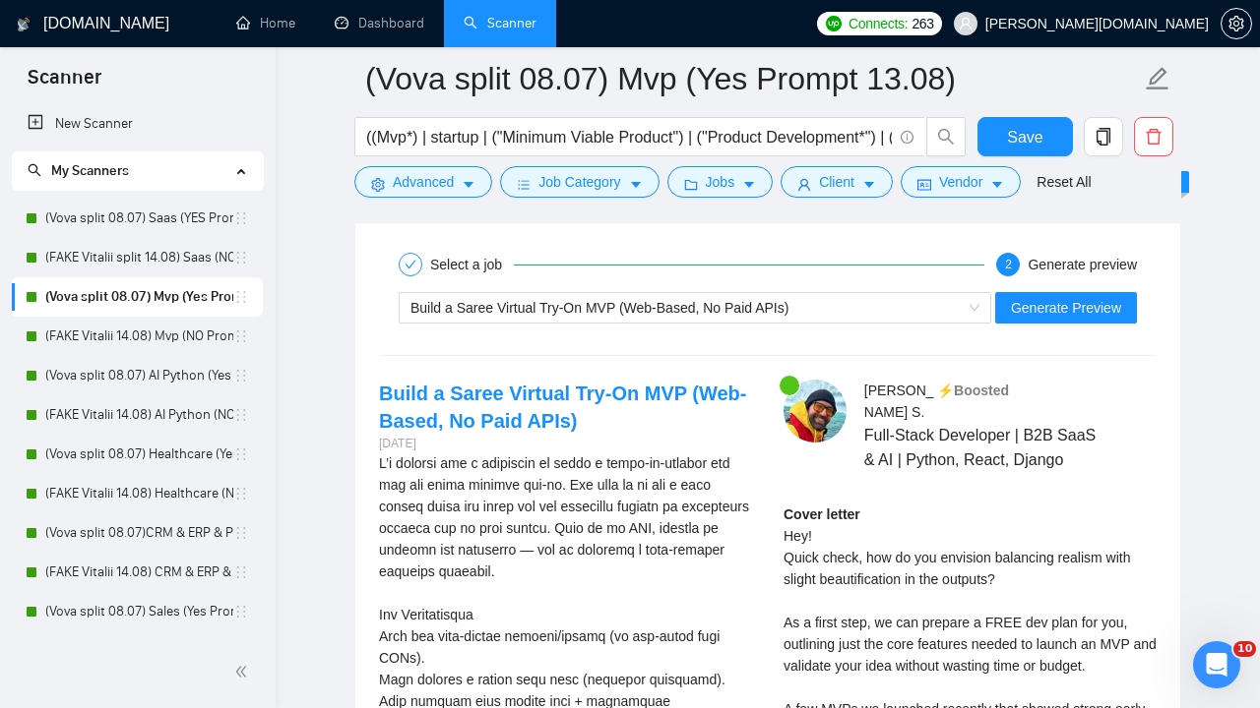
scroll to position [4193, 0]
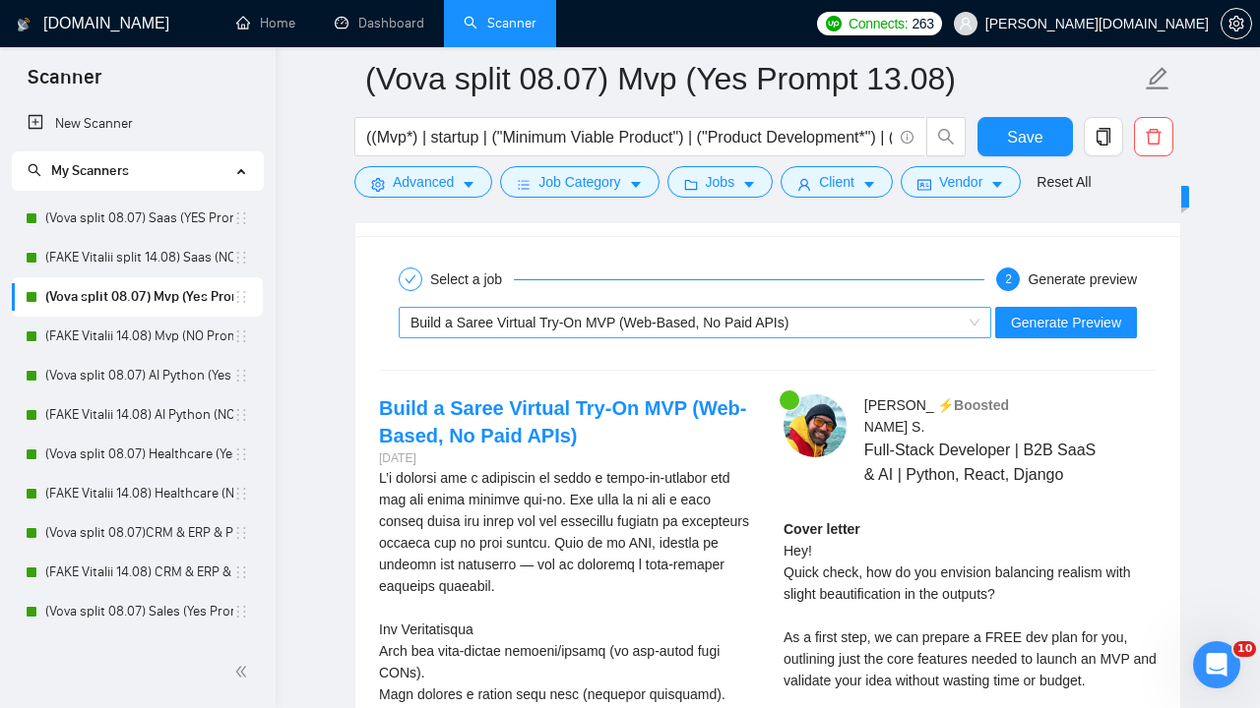
click at [828, 325] on div "Build a Saree Virtual Try-On MVP (Web-Based, No Paid APIs)" at bounding box center [685, 323] width 551 height 30
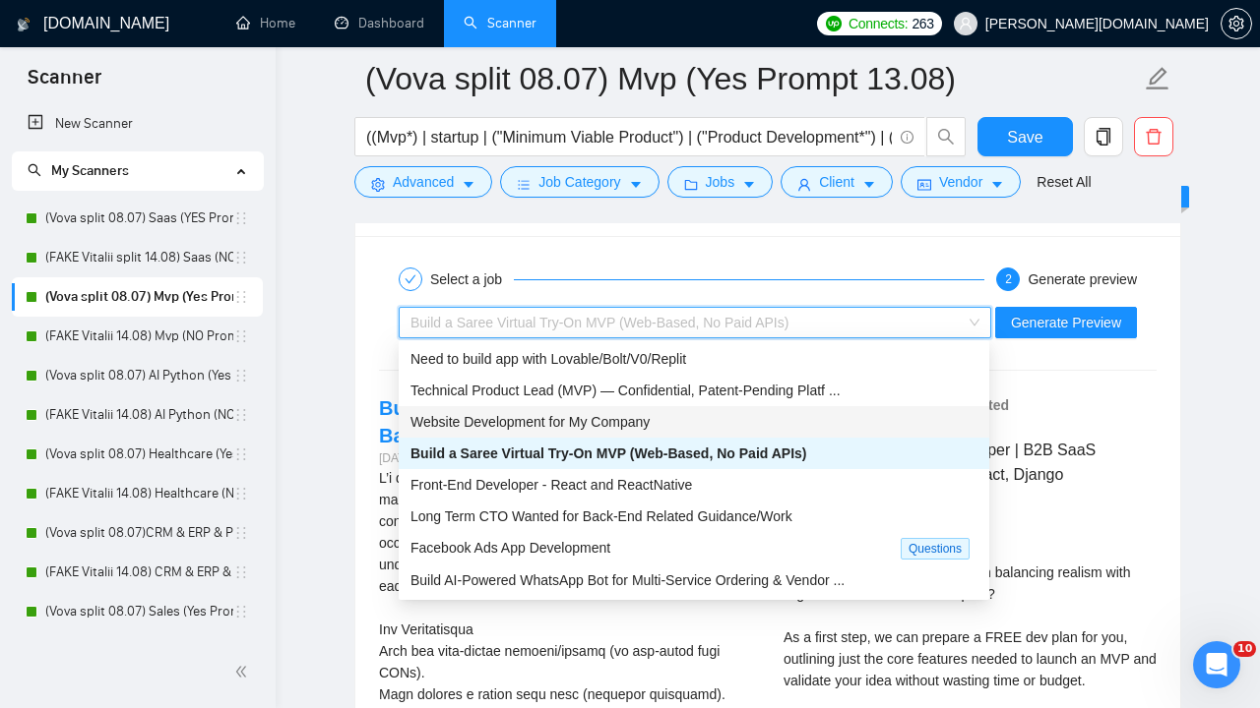
click at [726, 424] on div "Website Development for My Company" at bounding box center [693, 422] width 567 height 22
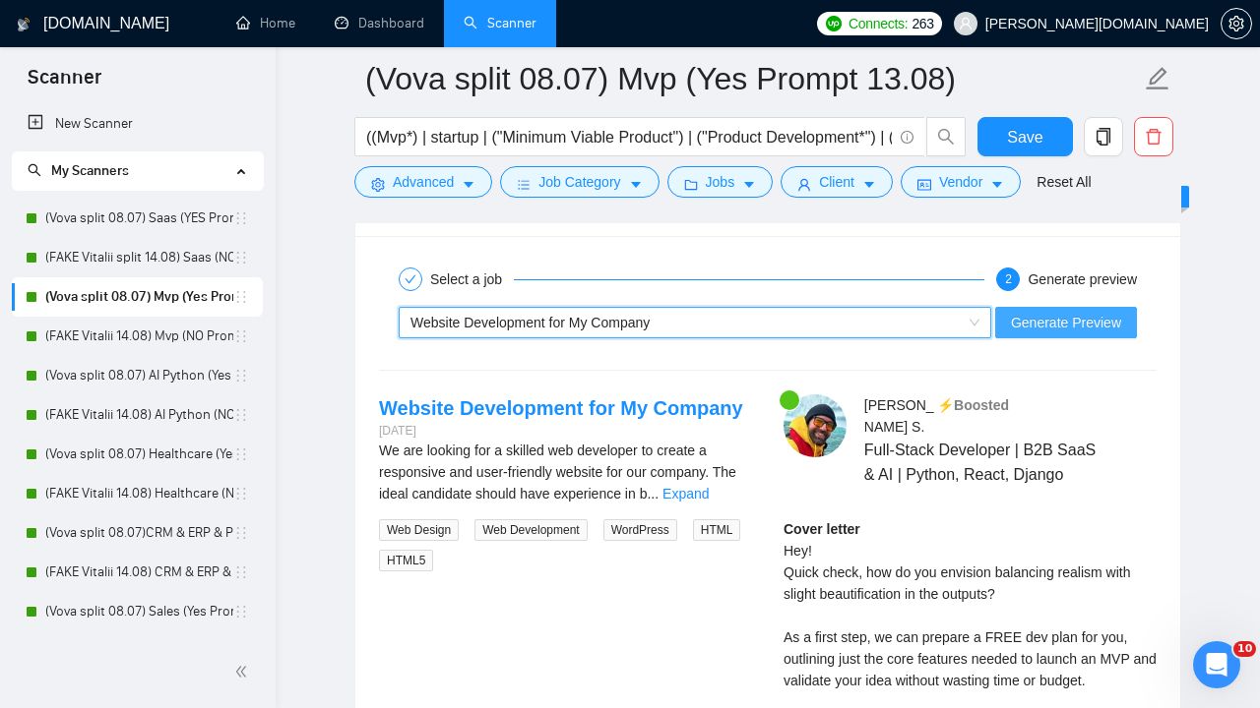
click at [1073, 323] on span "Generate Preview" at bounding box center [1066, 323] width 110 height 22
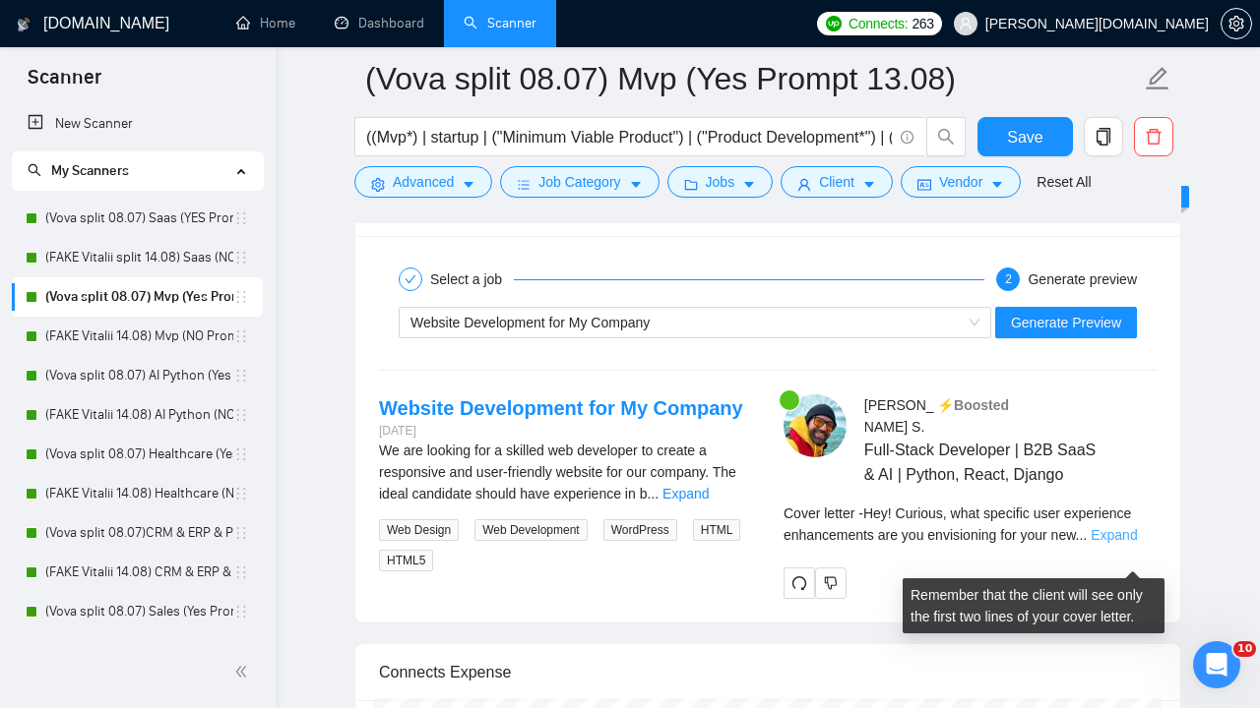
click at [1128, 543] on link "Expand" at bounding box center [1113, 535] width 46 height 16
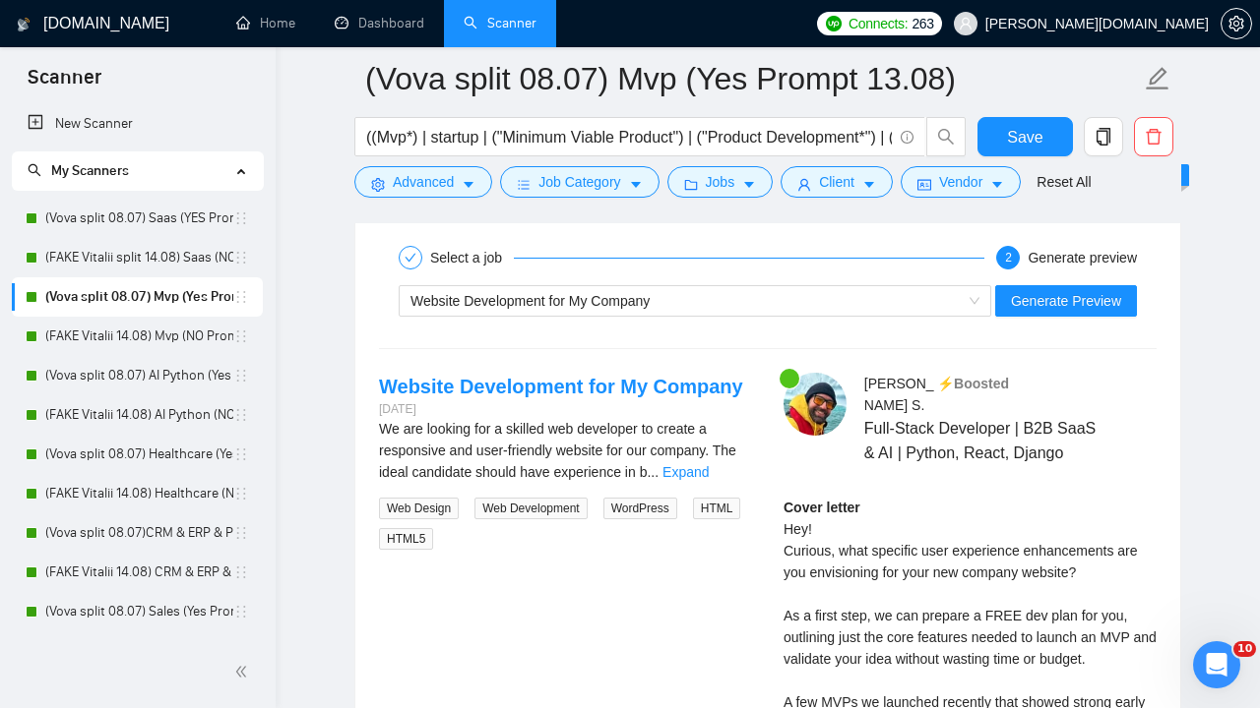
scroll to position [4233, 0]
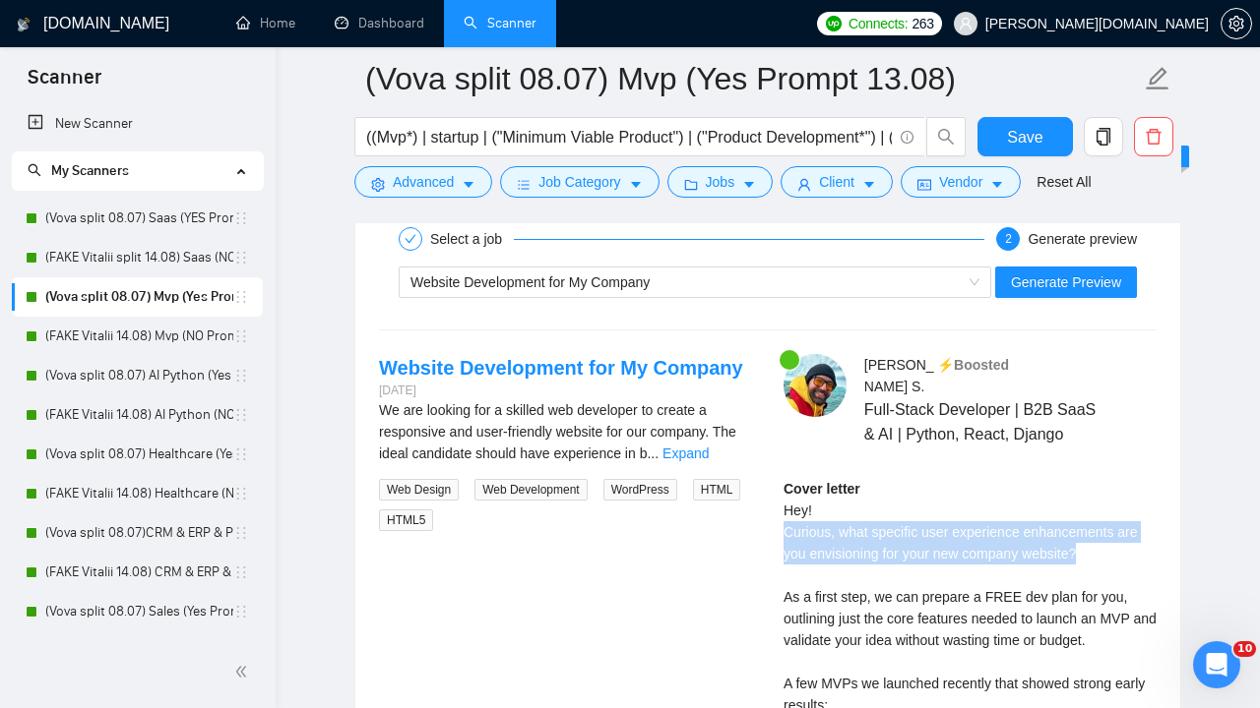
drag, startPoint x: 1096, startPoint y: 579, endPoint x: 781, endPoint y: 552, distance: 316.0
copy div "Curious, what specific user experience enhancements are you envisioning for you…"
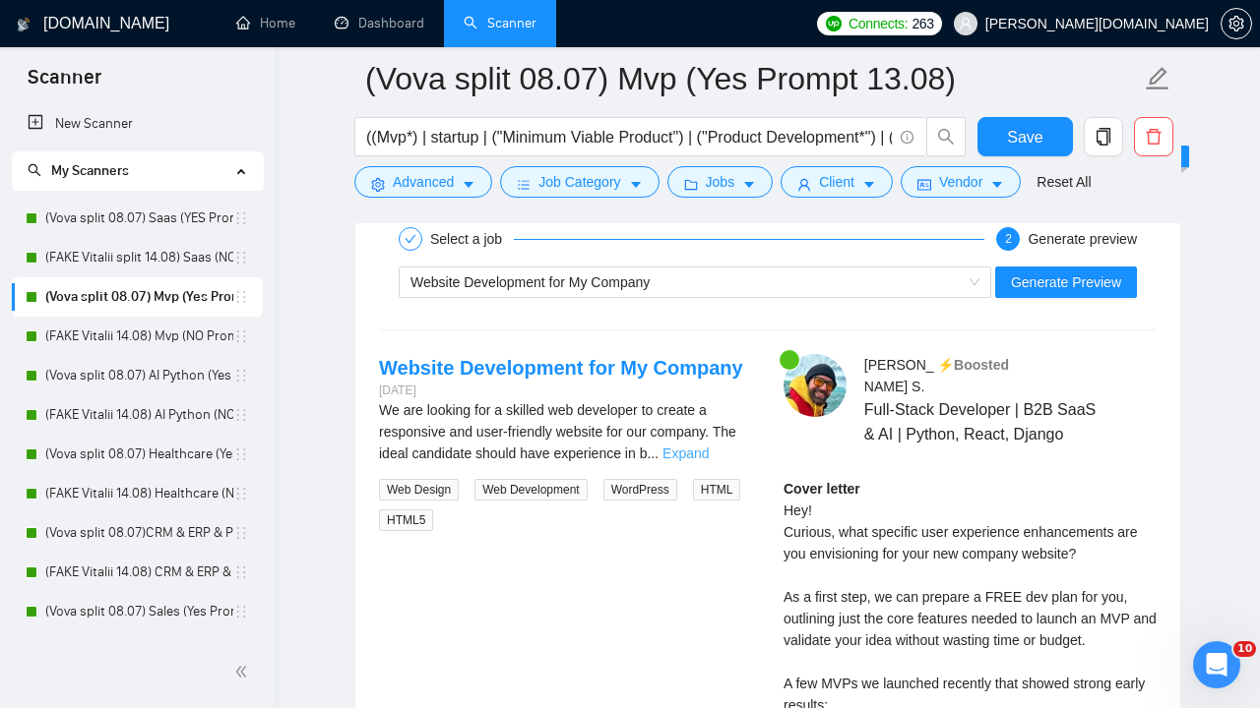
click at [708, 456] on link "Expand" at bounding box center [685, 454] width 46 height 16
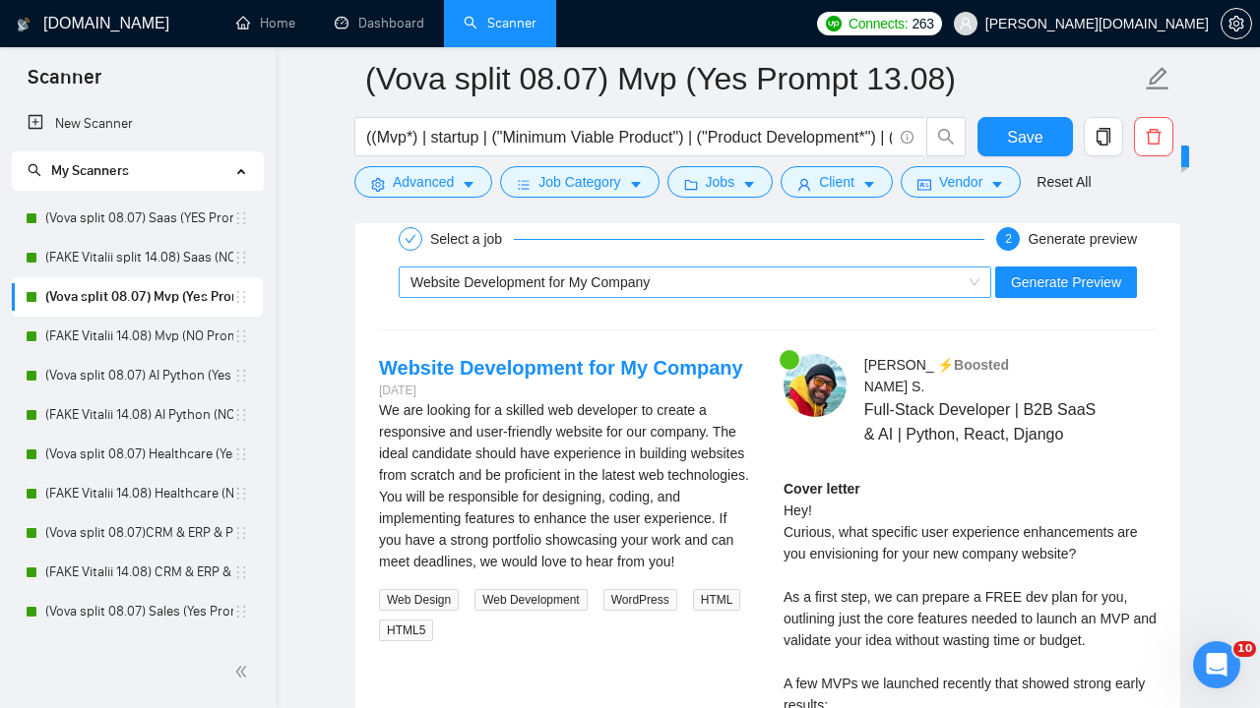
click at [673, 280] on div "Website Development for My Company" at bounding box center [685, 283] width 551 height 30
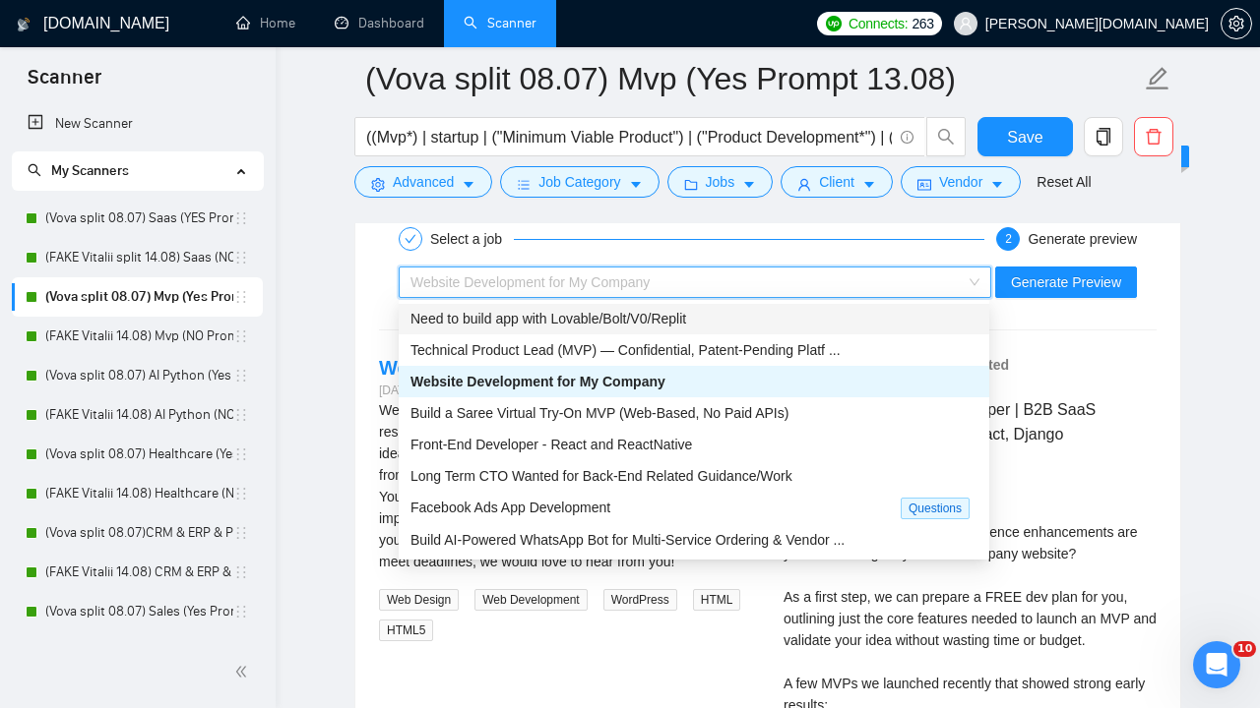
click at [641, 318] on span "Need to build app with Lovable/Bolt/V0/Replit" at bounding box center [548, 319] width 276 height 16
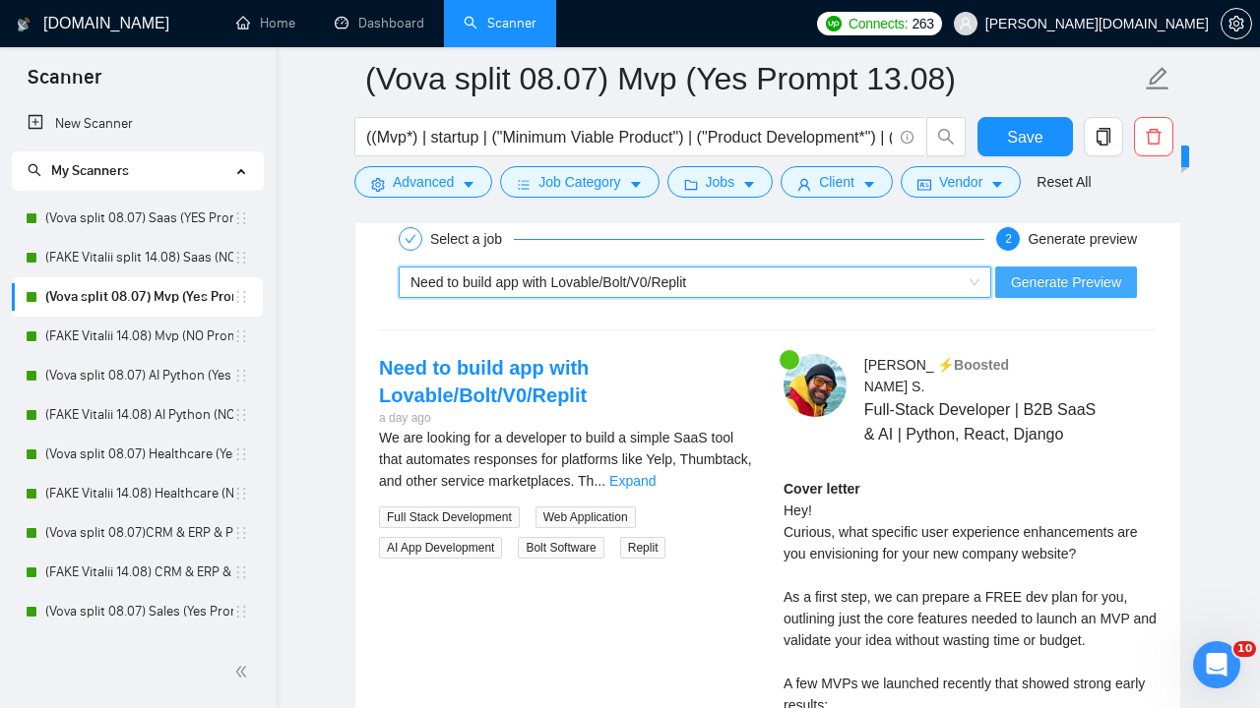
click at [1037, 287] on span "Generate Preview" at bounding box center [1066, 283] width 110 height 22
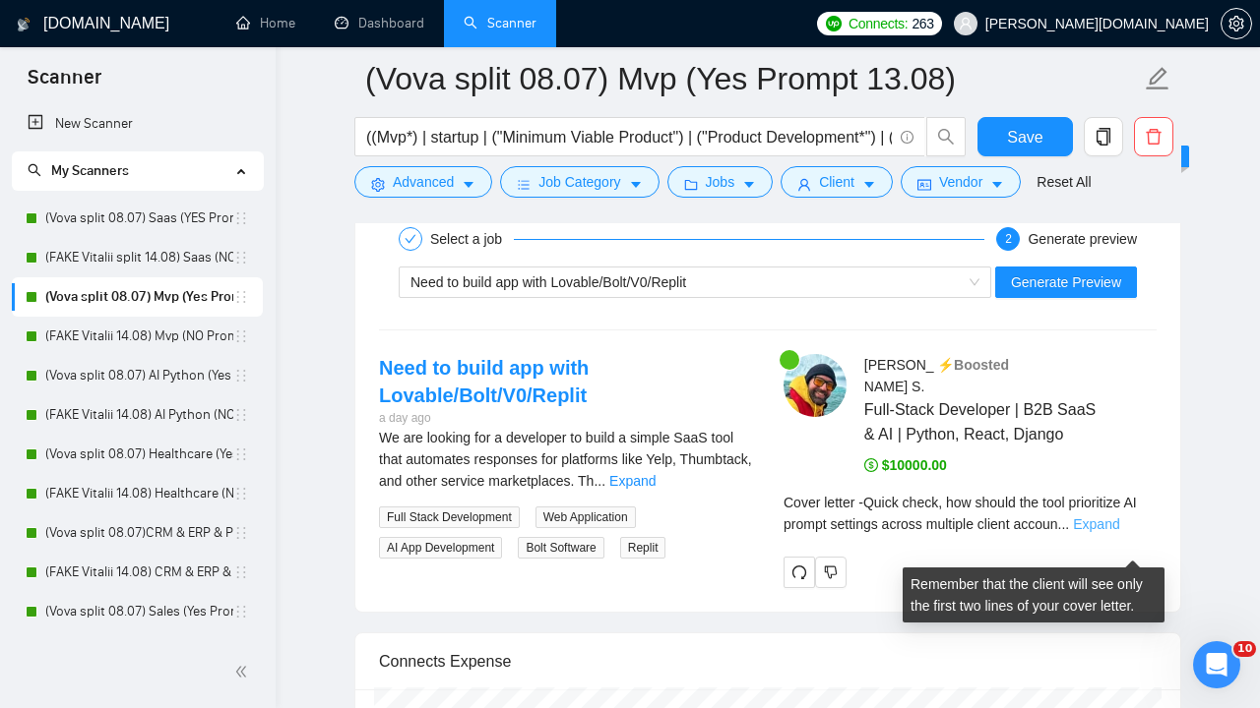
click at [1119, 532] on link "Expand" at bounding box center [1096, 525] width 46 height 16
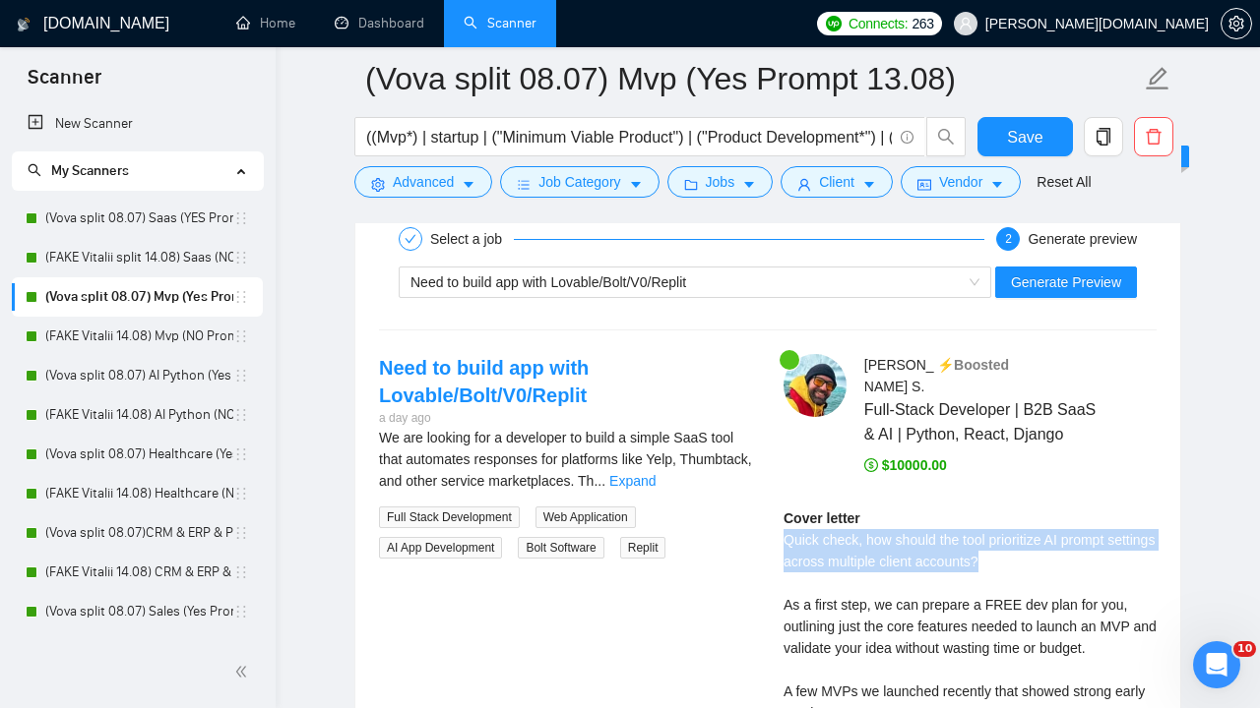
drag, startPoint x: 1055, startPoint y: 589, endPoint x: 772, endPoint y: 553, distance: 284.7
copy div "Quick check, how should the tool prioritize AI prompt settings across multiple …"
